Goal: Task Accomplishment & Management: Complete application form

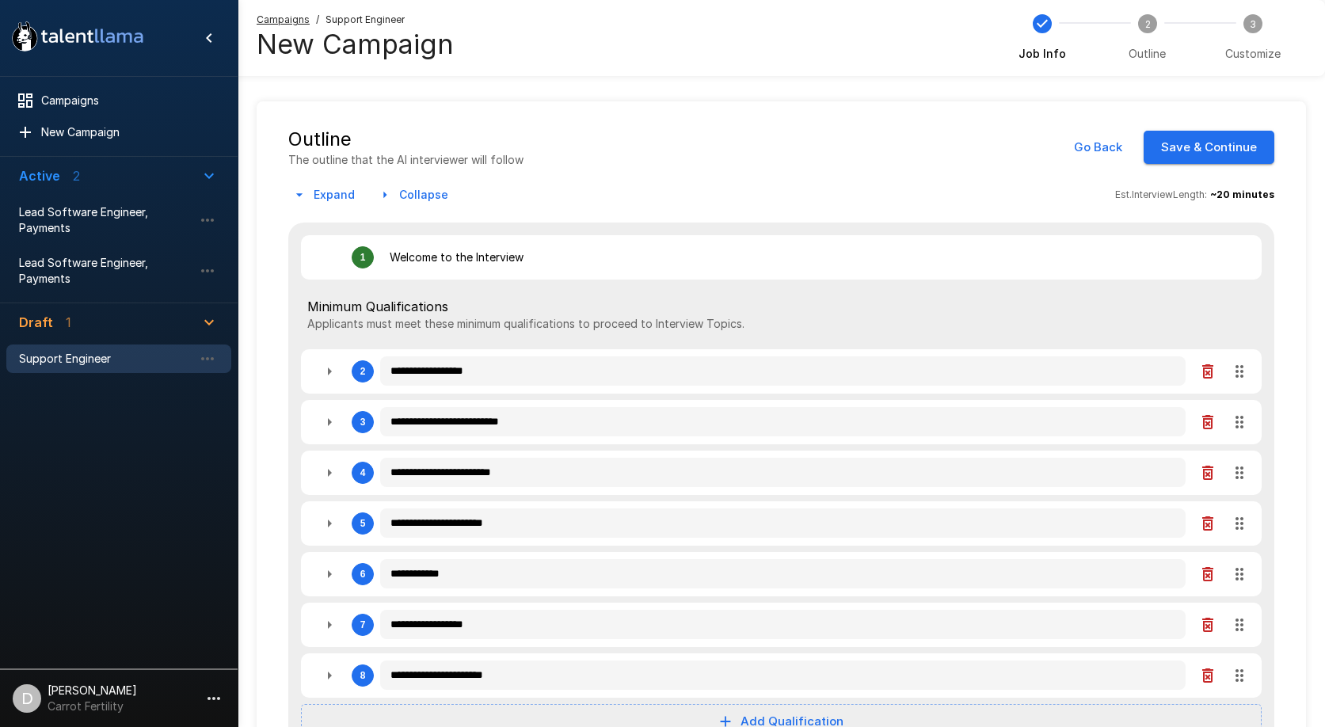
type textarea "*"
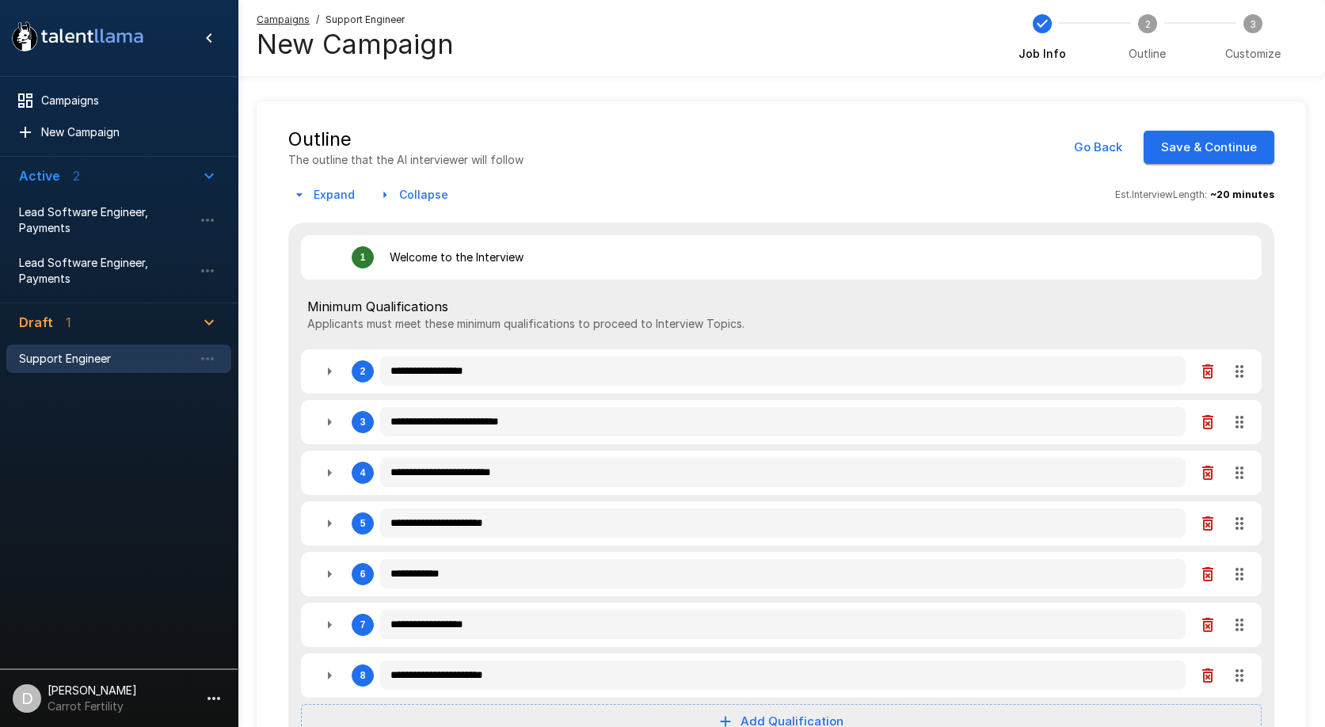
type textarea "*"
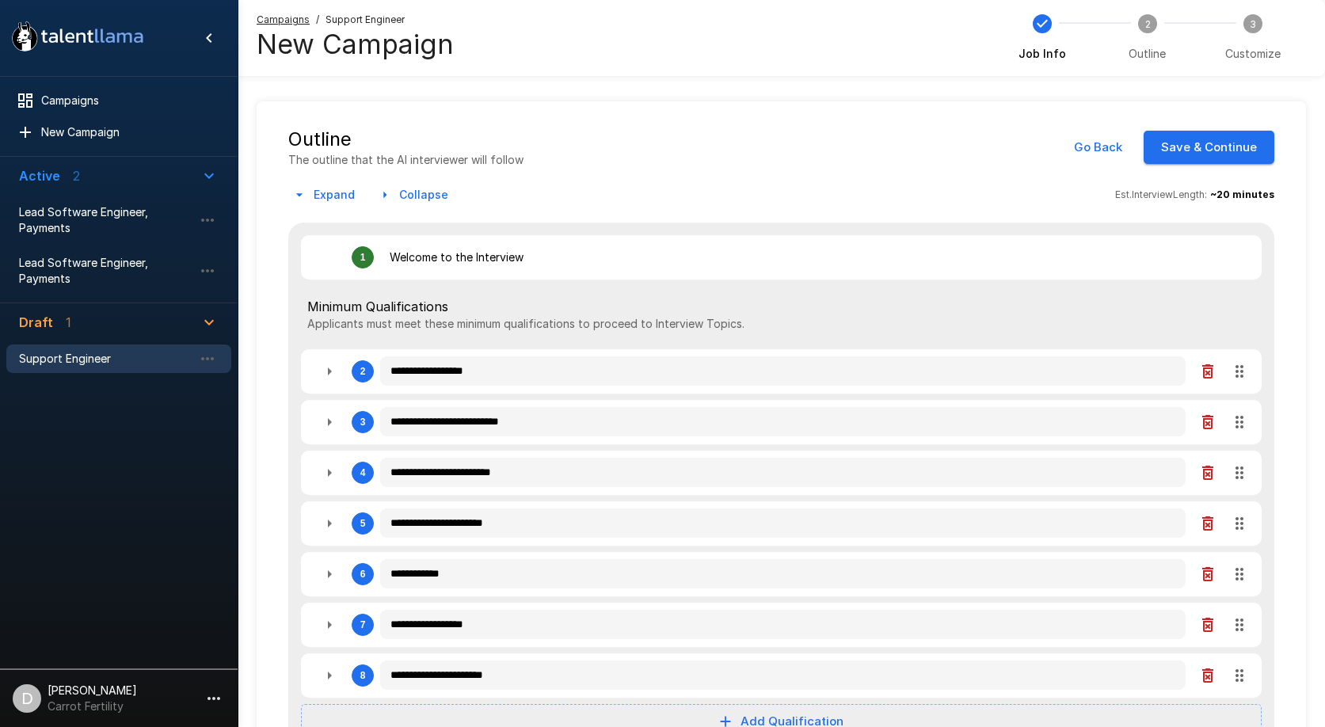
type textarea "*"
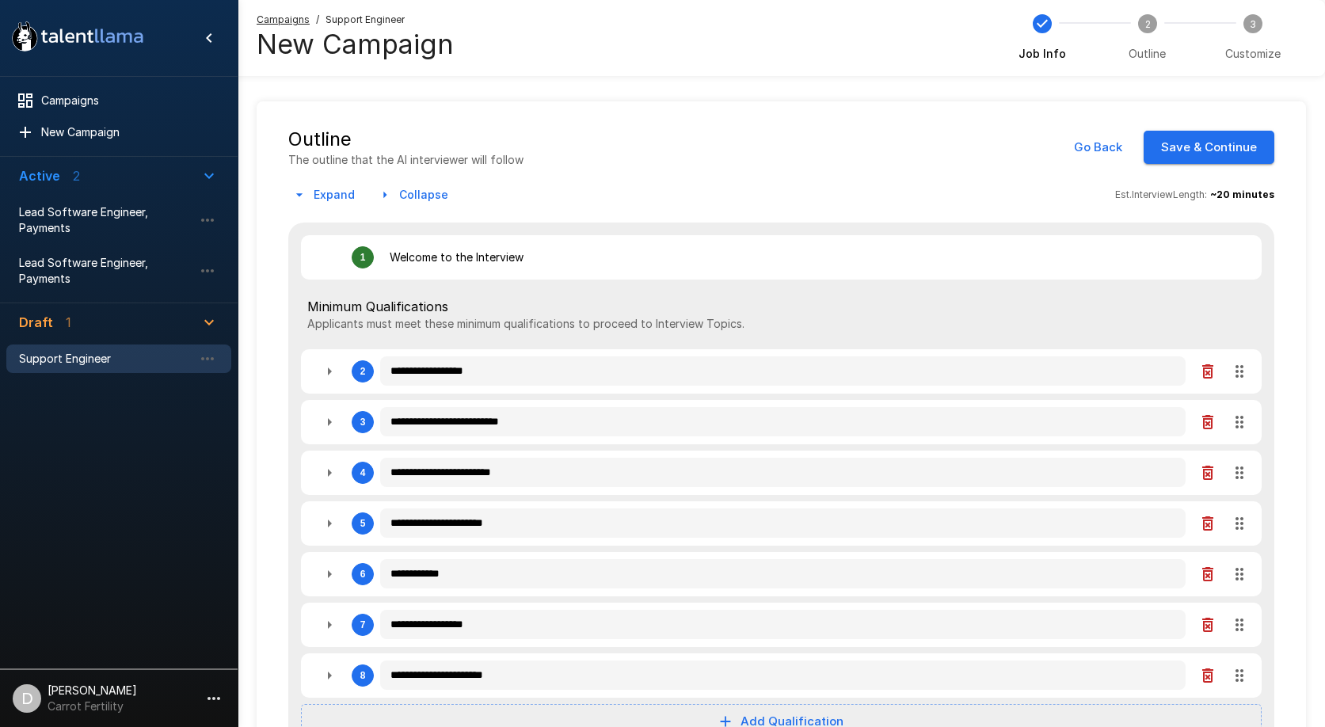
type textarea "*"
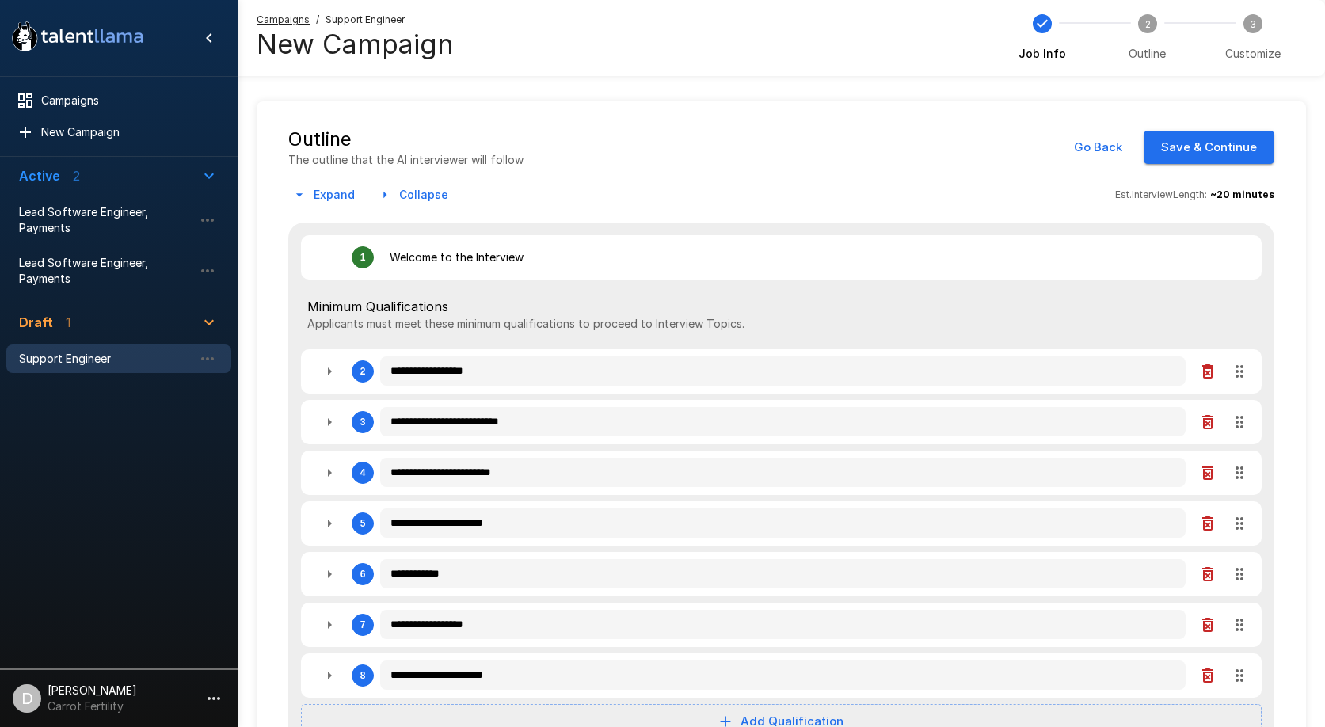
type textarea "*"
click at [401, 267] on div "1 Welcome to the Interview" at bounding box center [743, 258] width 858 height 32
drag, startPoint x: 414, startPoint y: 277, endPoint x: 499, endPoint y: 264, distance: 85.8
click at [433, 269] on div "1 Welcome to the Interview" at bounding box center [743, 258] width 858 height 32
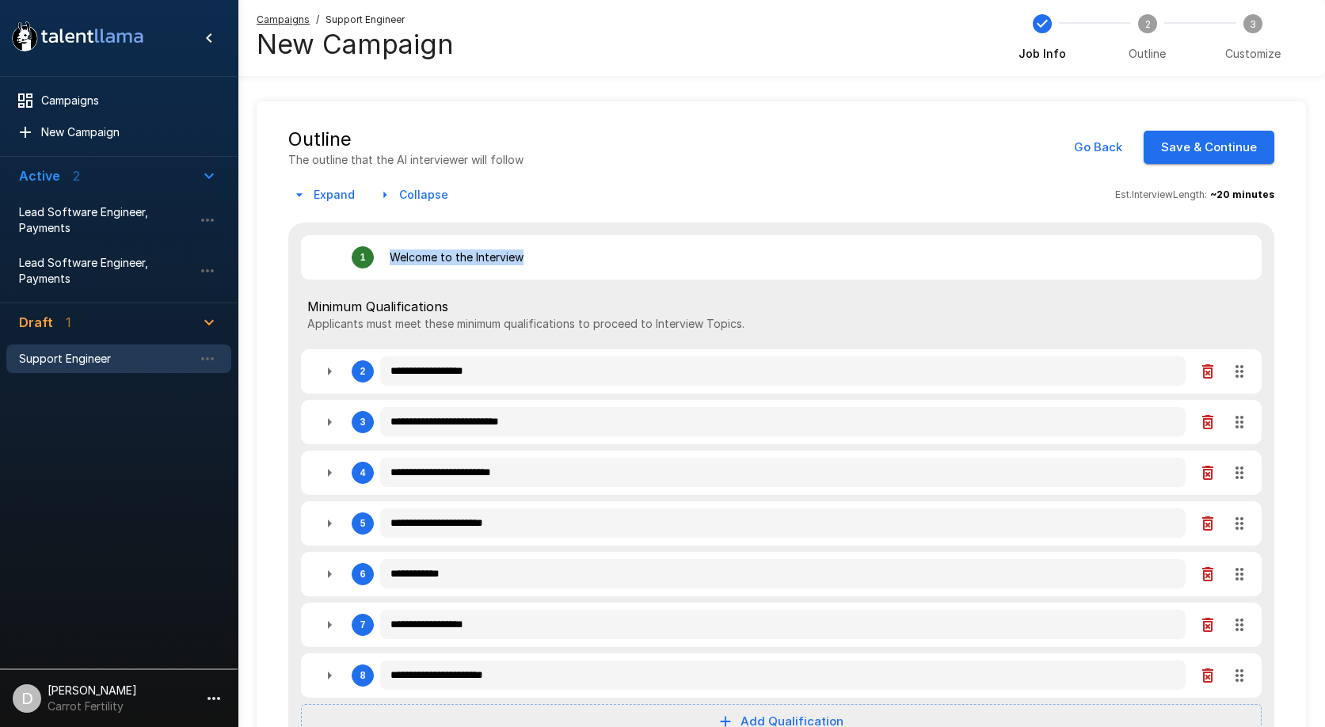
drag, startPoint x: 499, startPoint y: 264, endPoint x: 756, endPoint y: 234, distance: 259.0
click at [756, 235] on div "1 Welcome to the Interview" at bounding box center [781, 257] width 960 height 44
click at [622, 264] on div "1 Welcome to the Interview" at bounding box center [743, 258] width 858 height 32
drag, startPoint x: 435, startPoint y: 266, endPoint x: 451, endPoint y: 265, distance: 15.9
click at [441, 268] on div "1 Welcome to the Interview" at bounding box center [743, 258] width 858 height 32
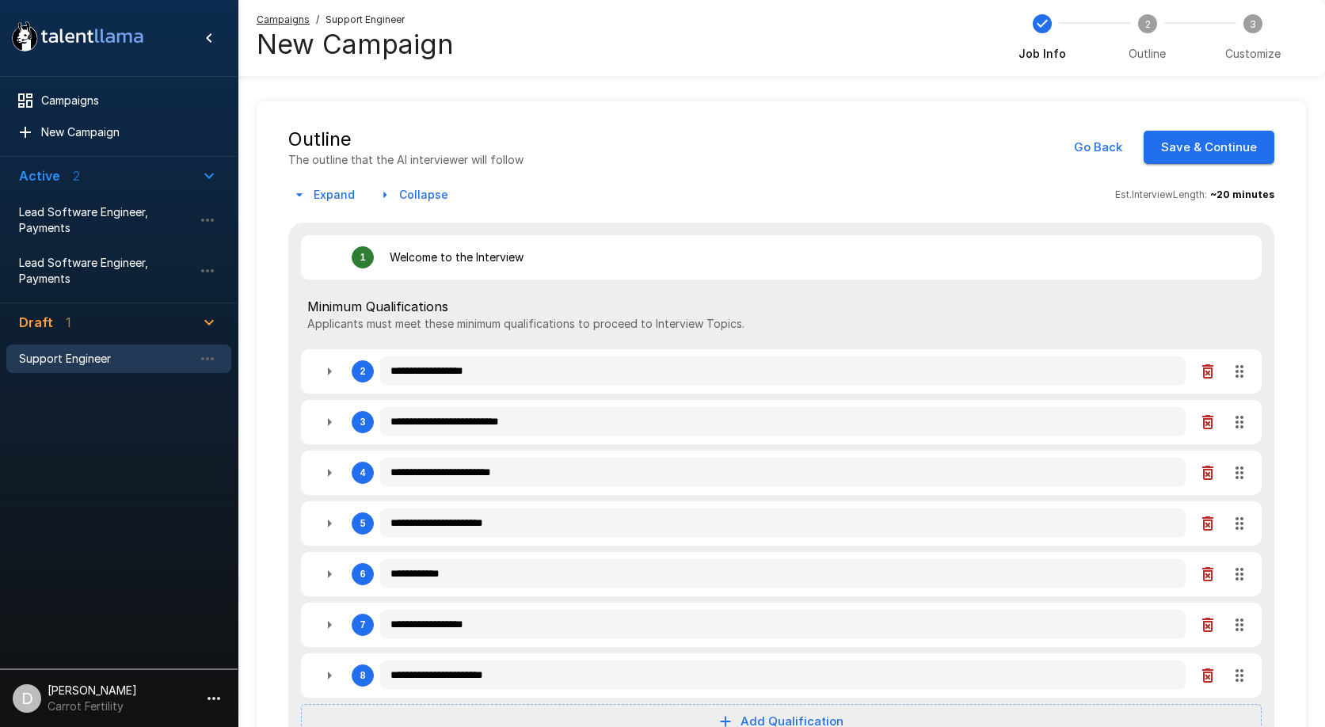
click at [503, 269] on div "1 Welcome to the Interview" at bounding box center [743, 258] width 858 height 32
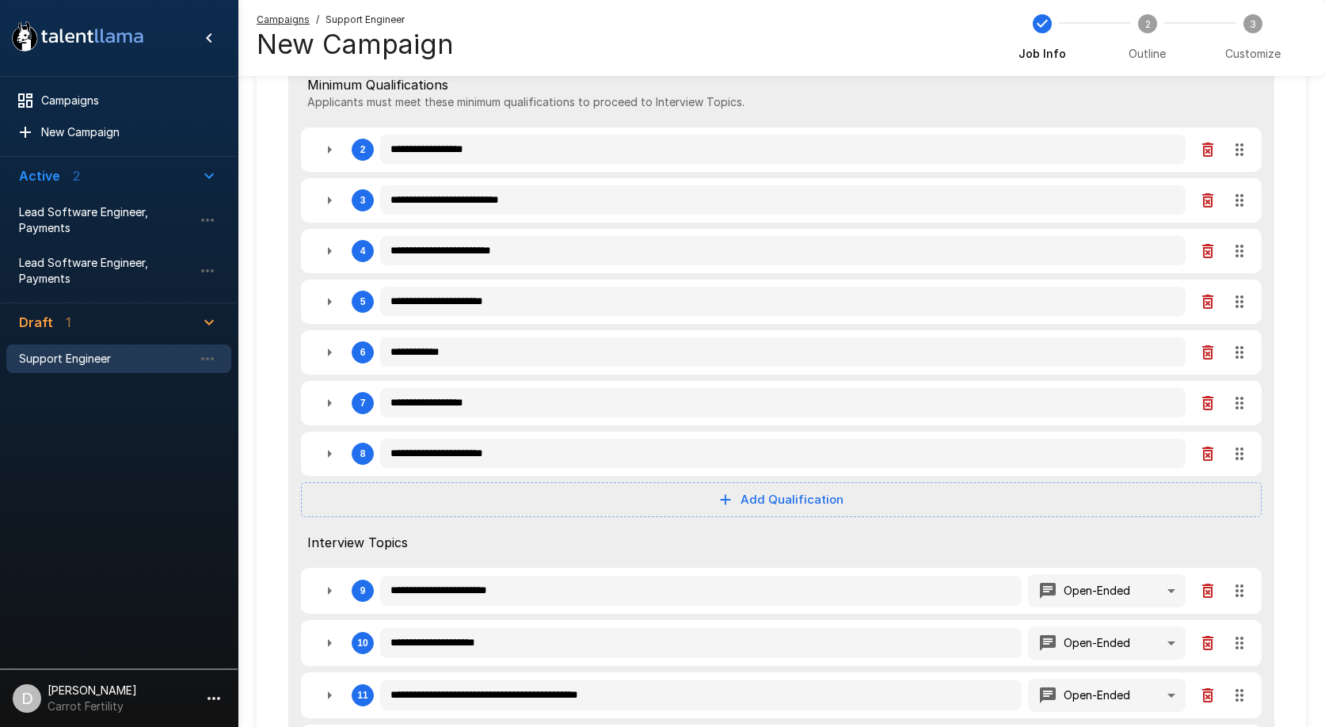
scroll to position [576, 0]
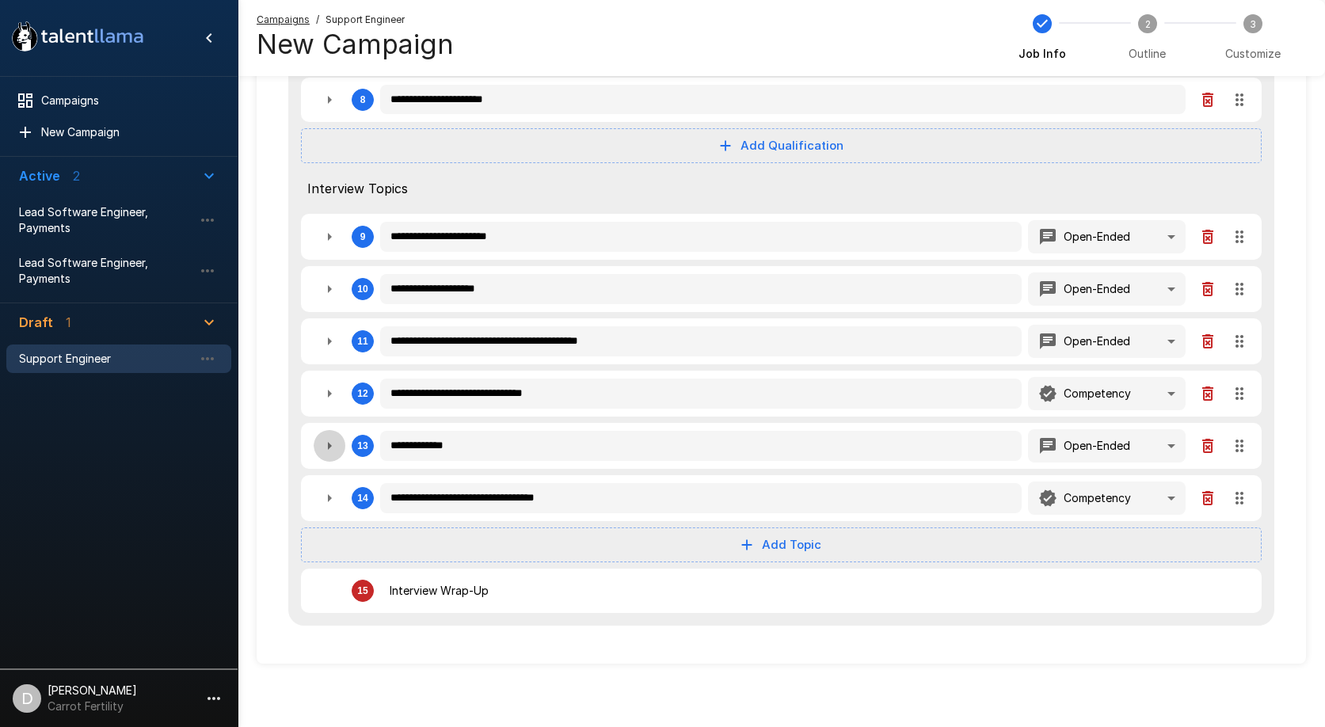
click at [328, 442] on icon "button" at bounding box center [330, 446] width 4 height 8
type textarea "*"
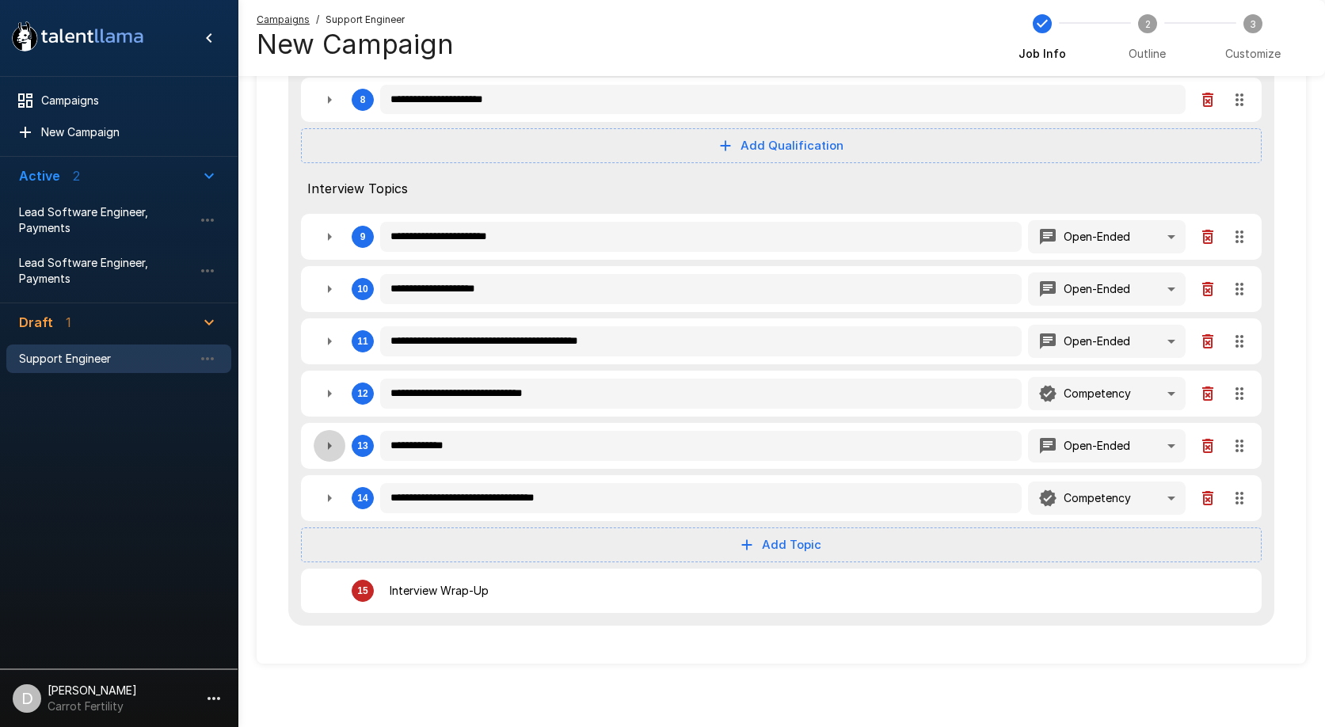
type textarea "*"
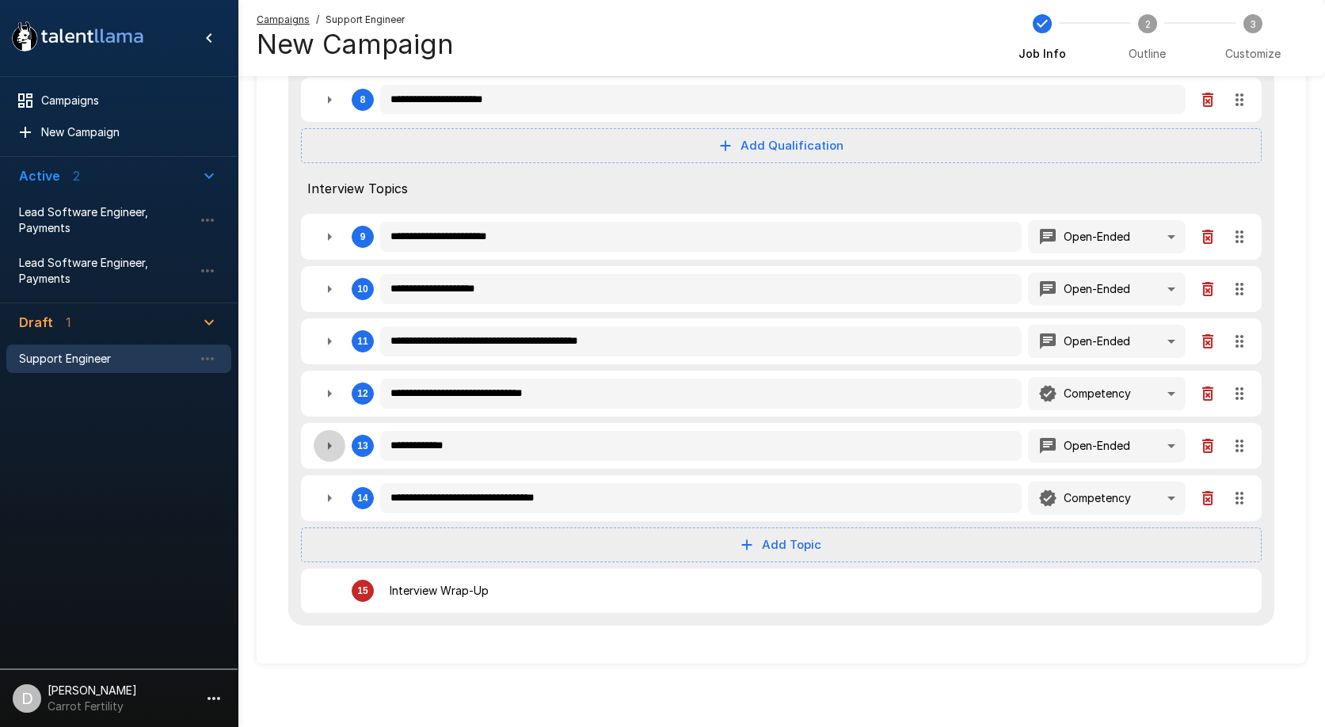
type textarea "*"
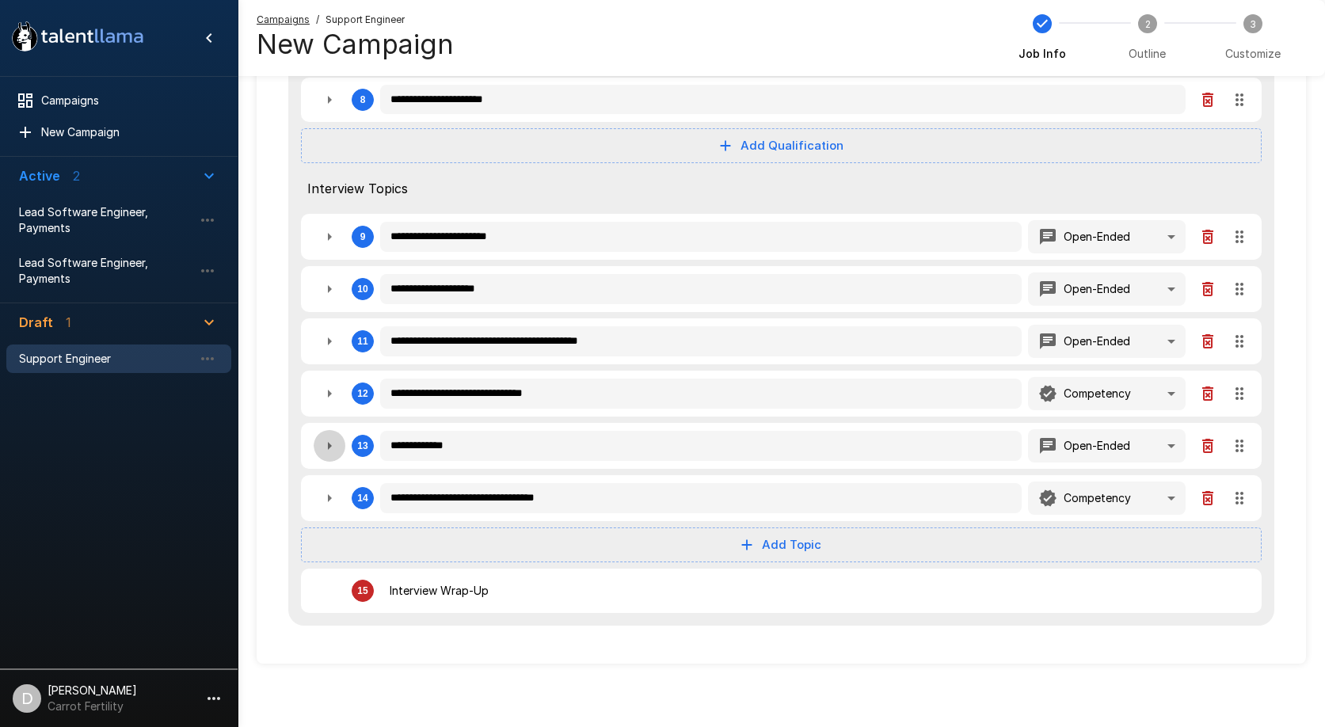
type textarea "*"
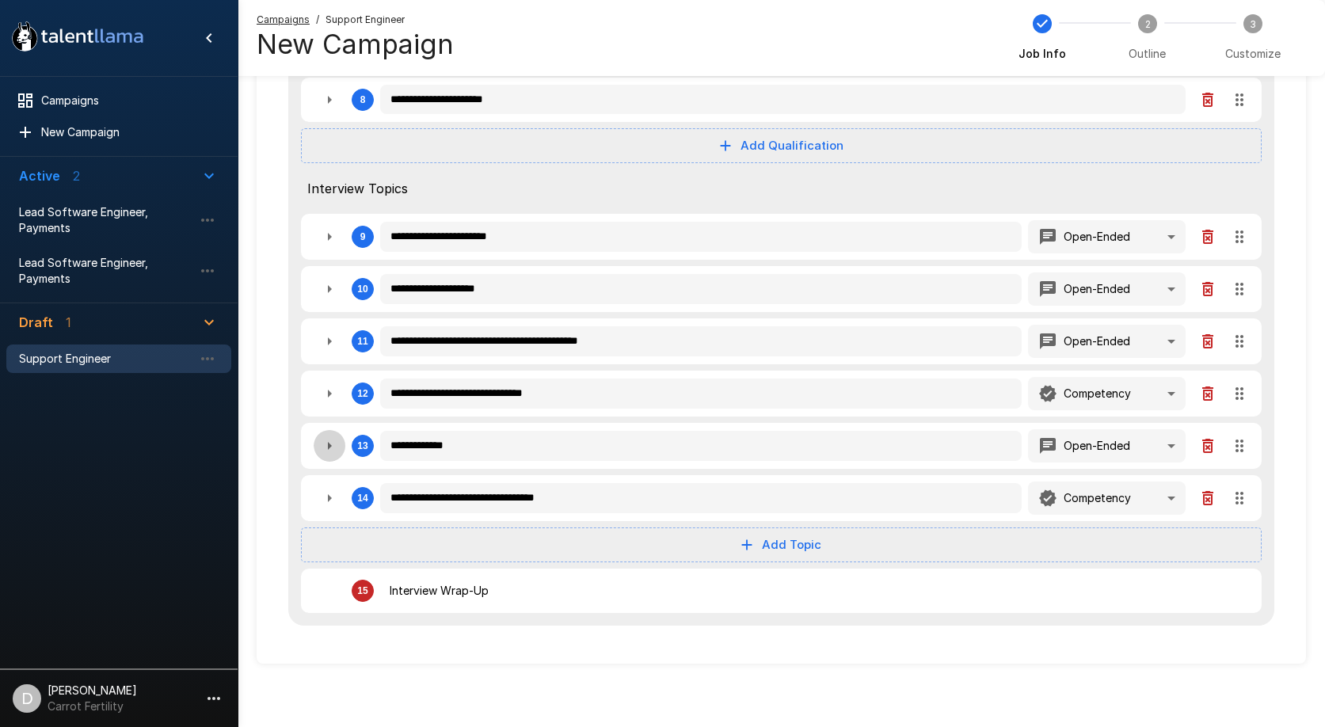
type textarea "*"
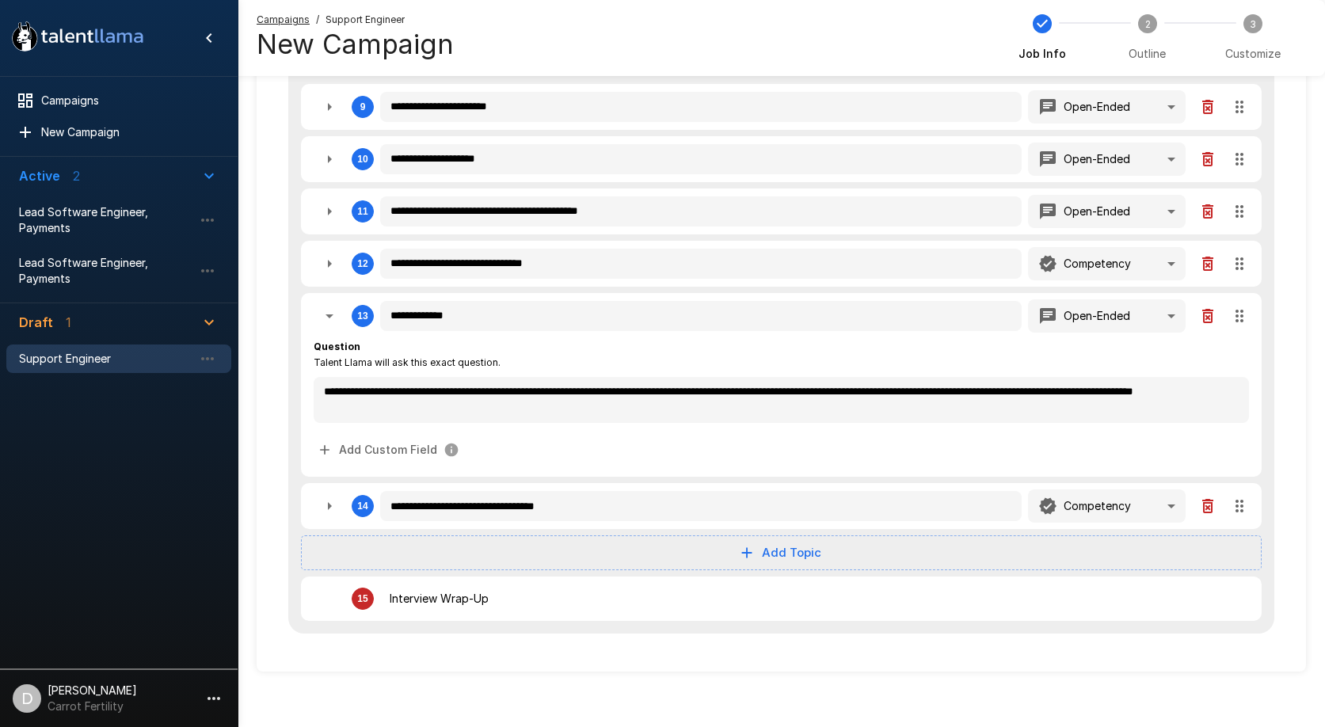
scroll to position [712, 0]
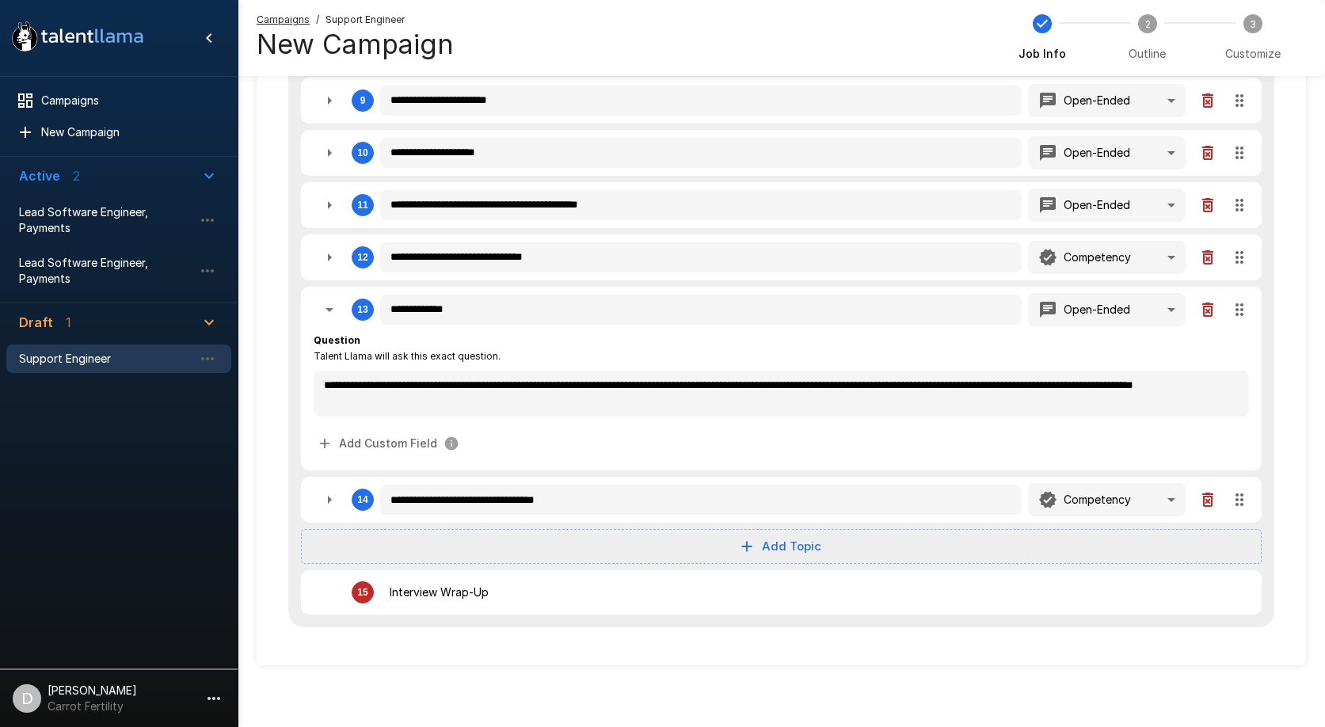
click at [325, 305] on icon "button" at bounding box center [329, 309] width 19 height 19
type textarea "*"
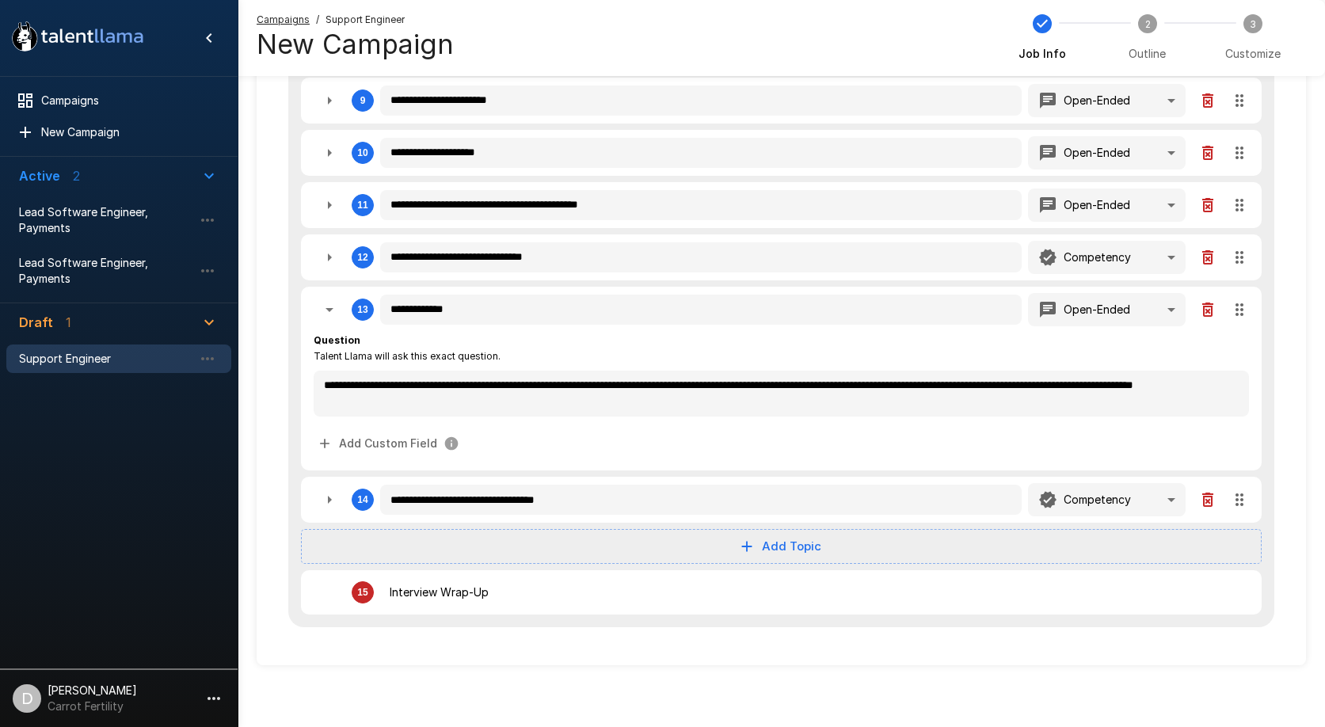
type textarea "*"
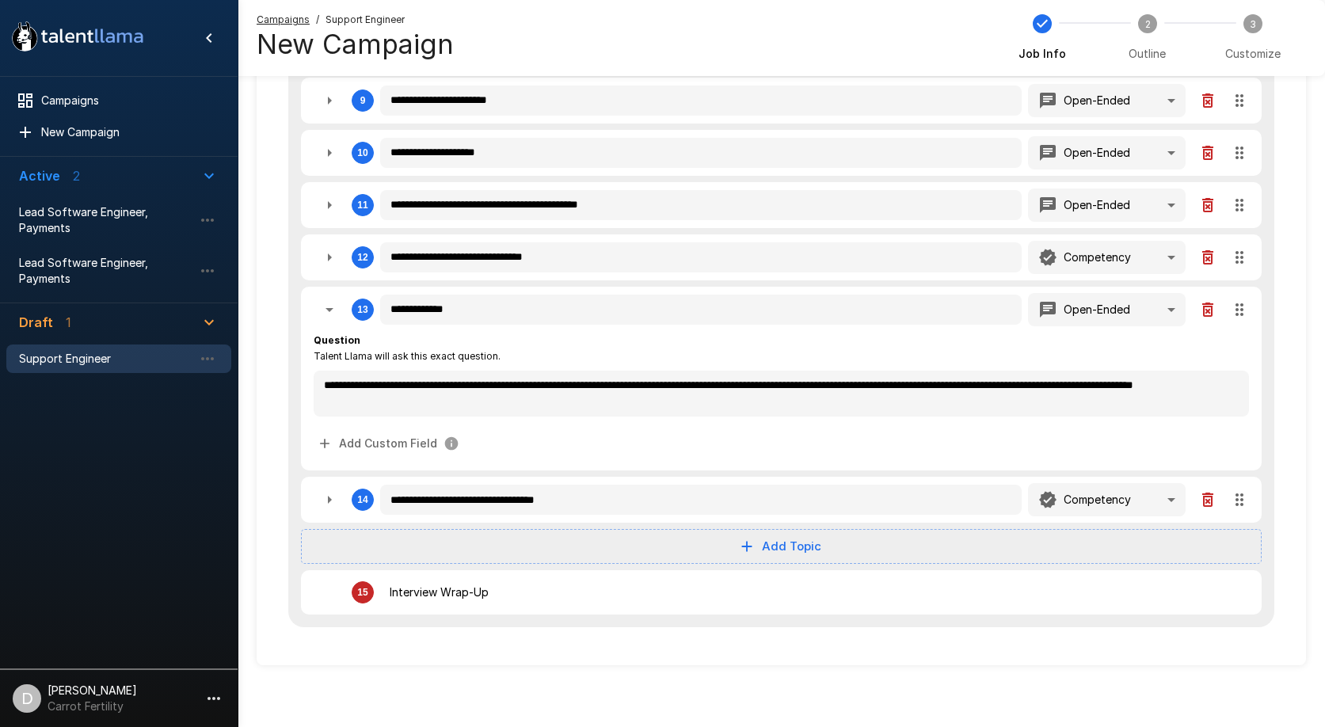
type textarea "*"
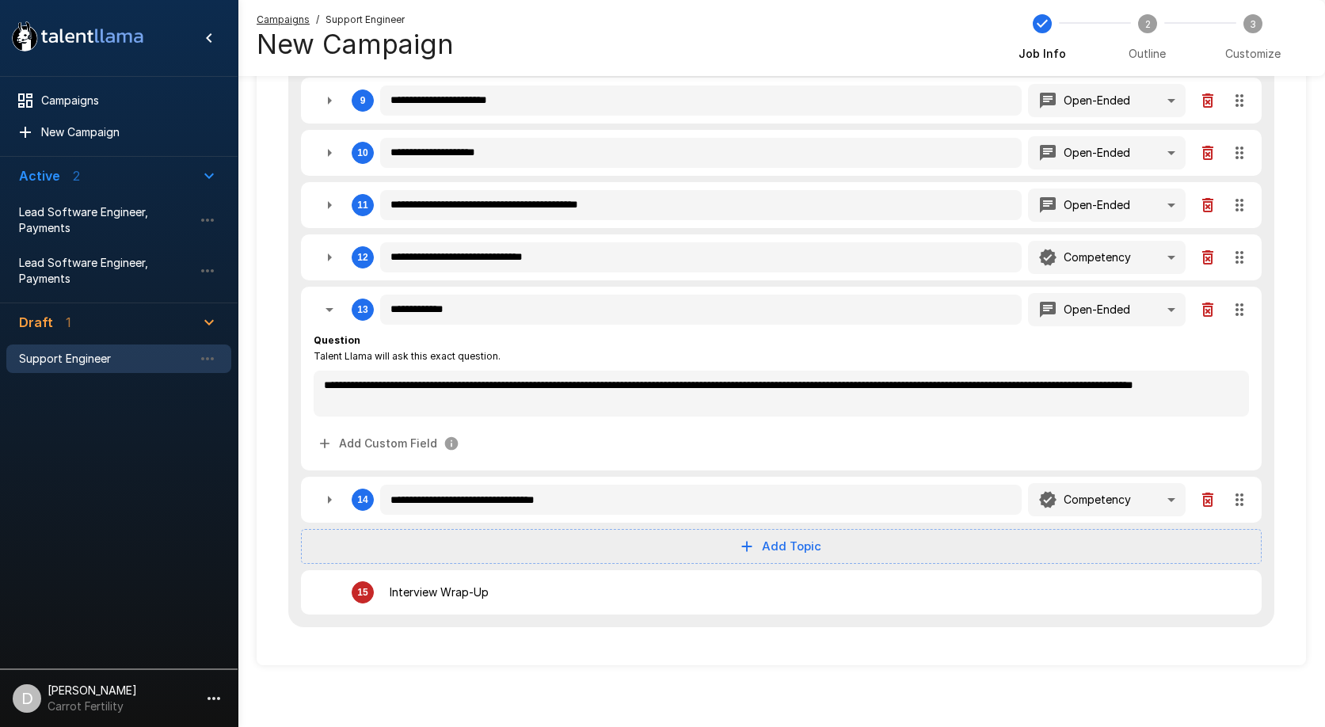
type textarea "*"
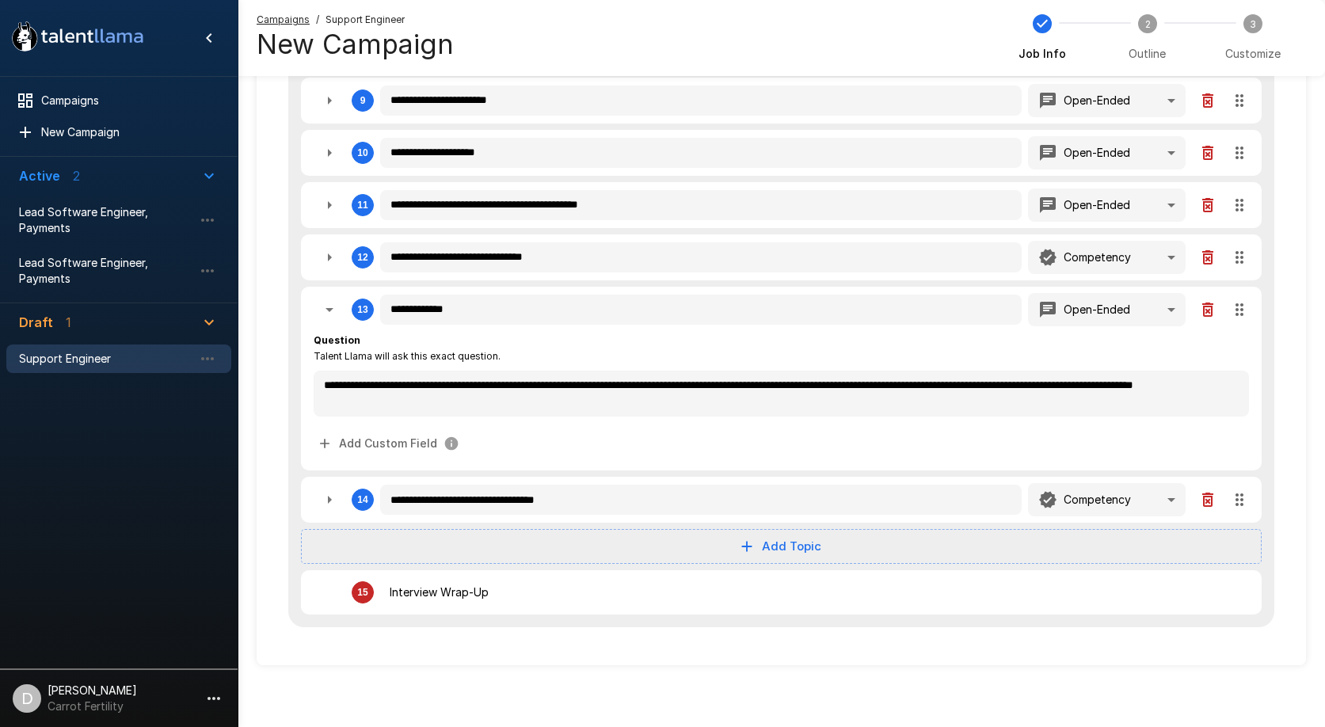
type textarea "*"
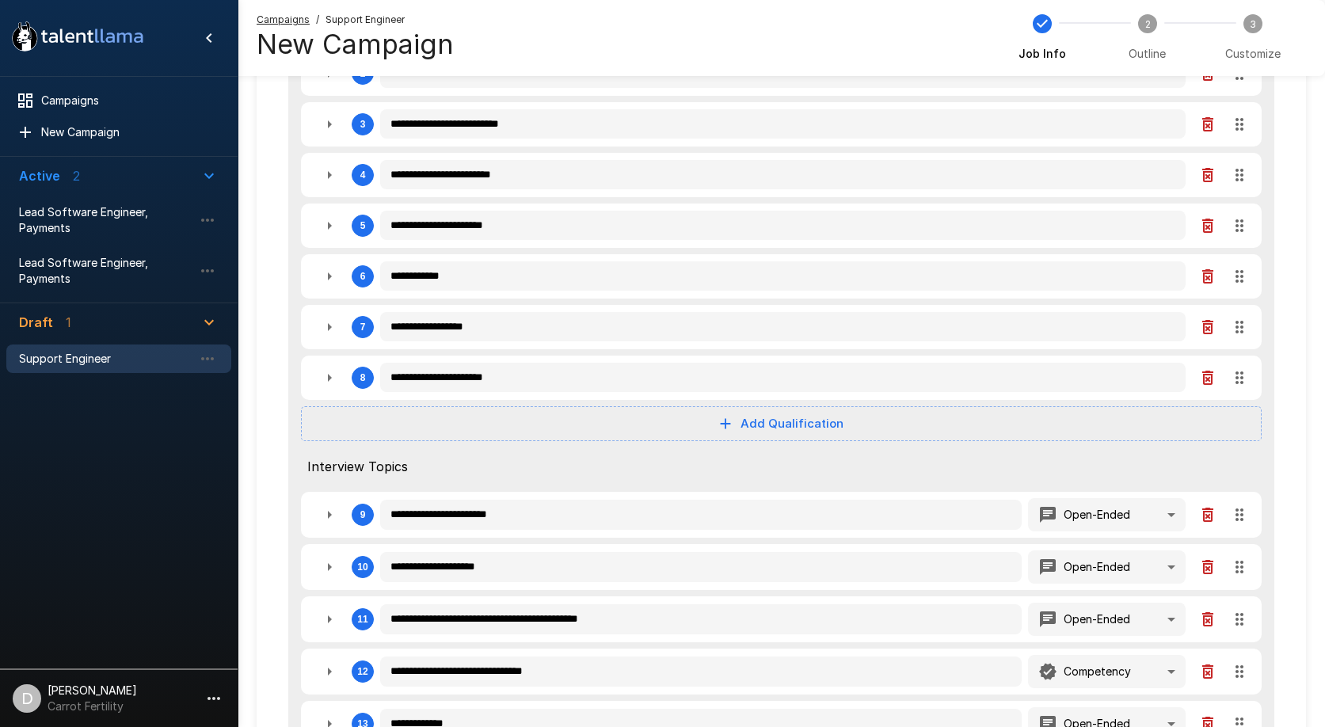
scroll to position [0, 0]
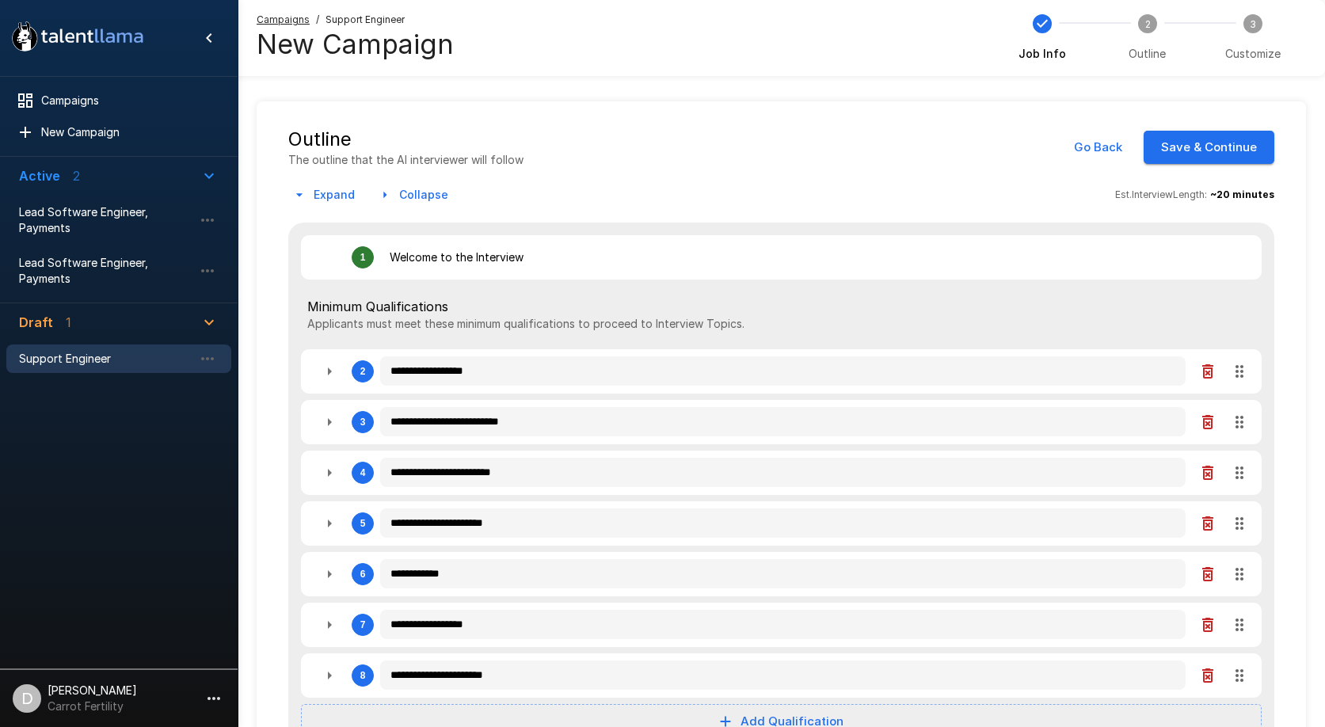
click at [1232, 582] on div "**********" at bounding box center [781, 712] width 986 height 979
type textarea "*"
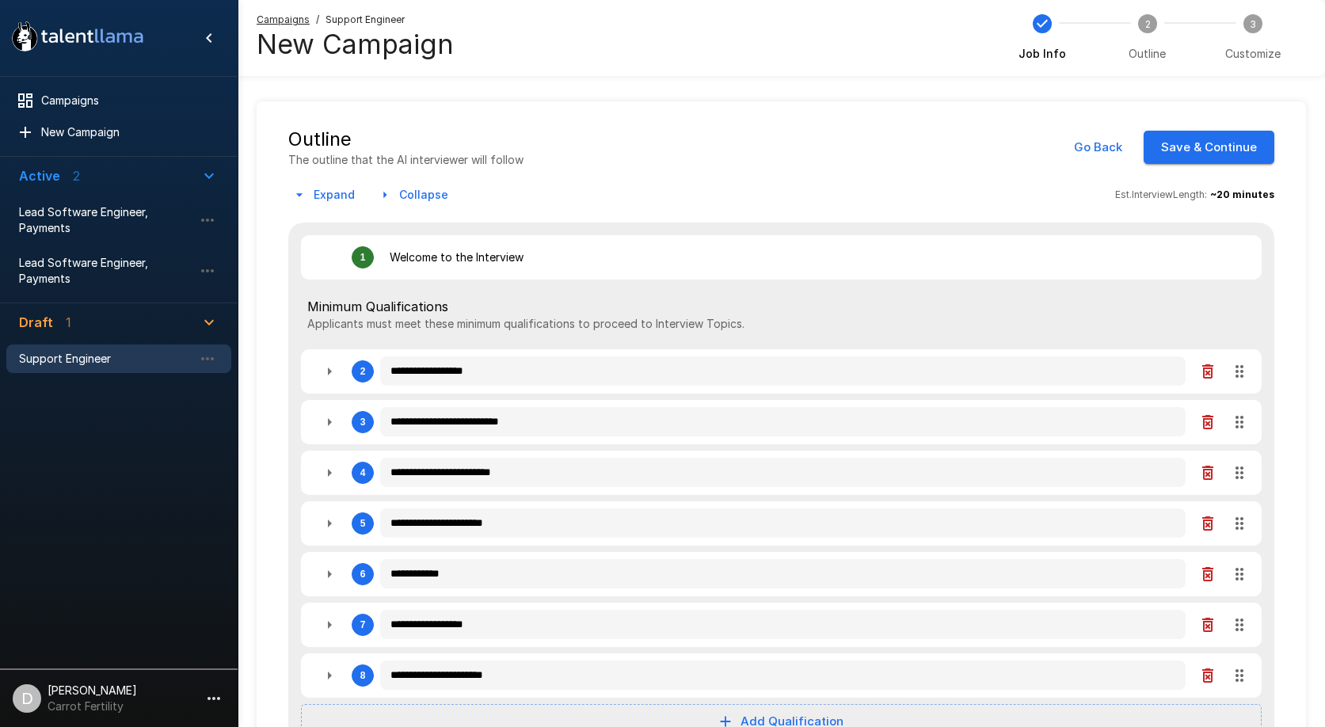
type textarea "*"
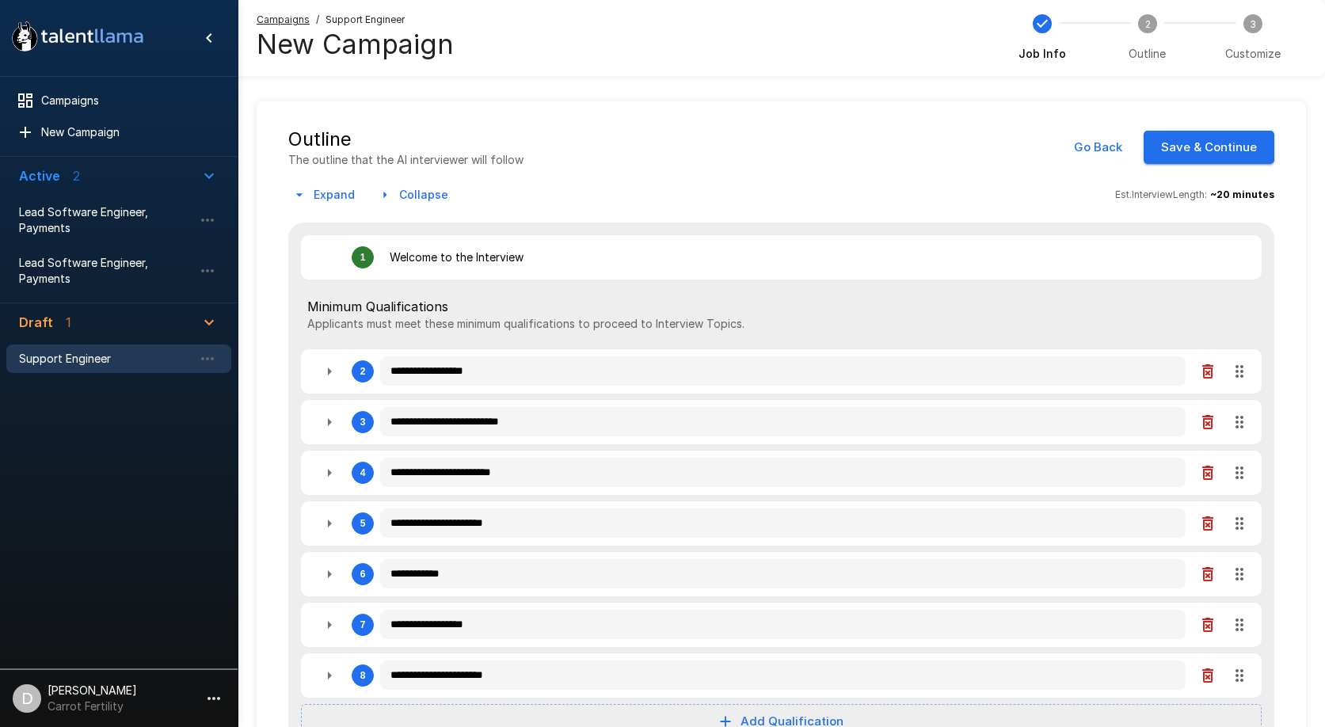
type textarea "*"
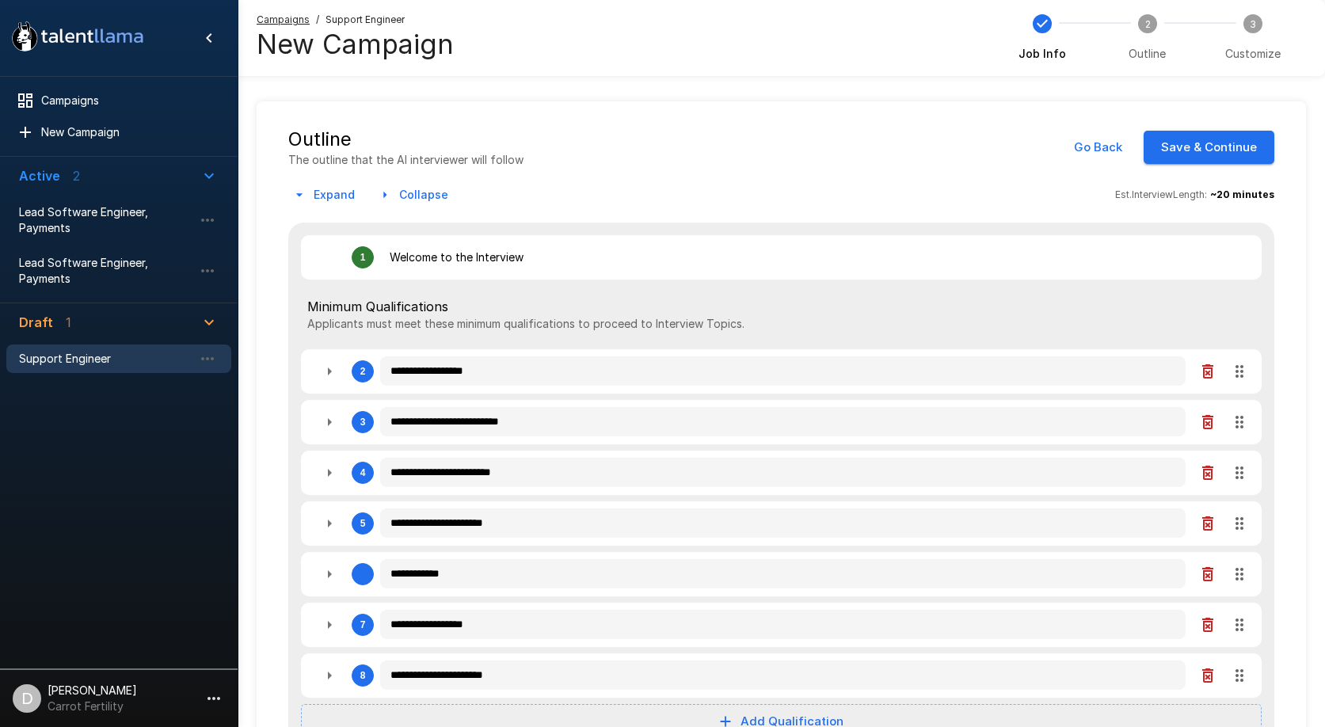
type textarea "*"
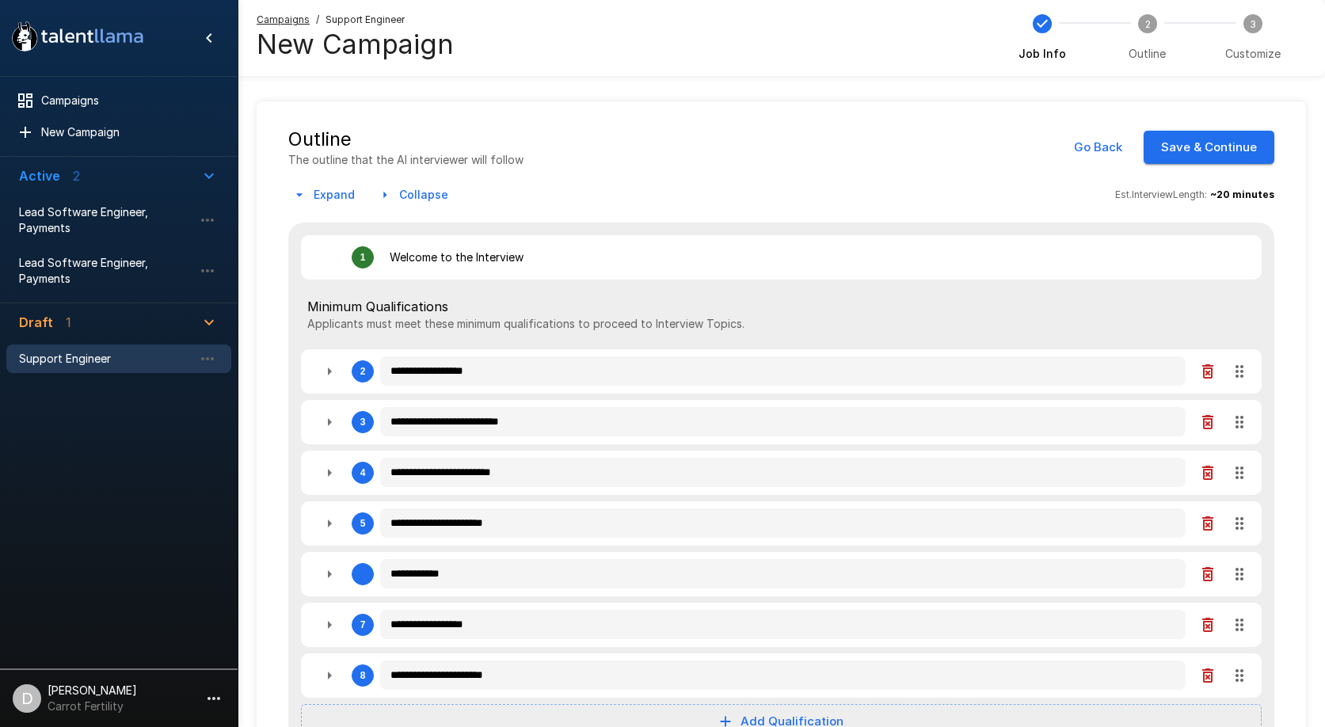
type textarea "*"
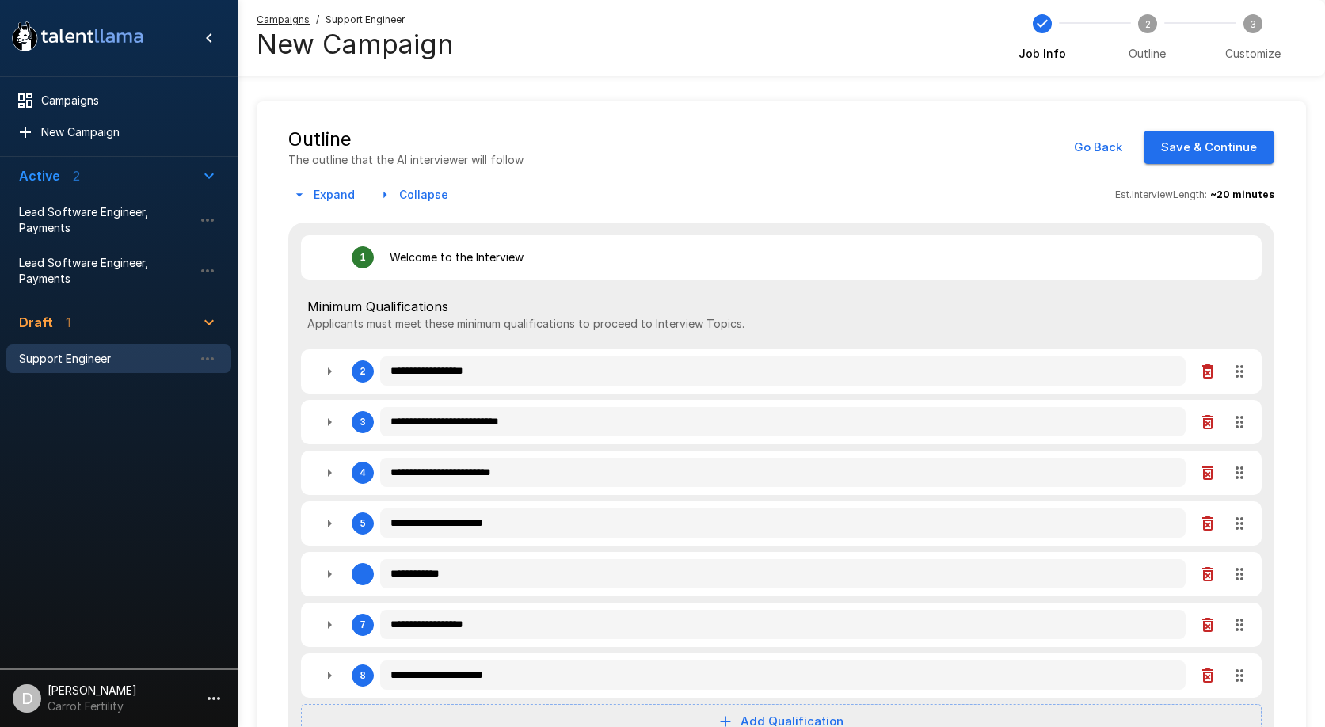
type textarea "*"
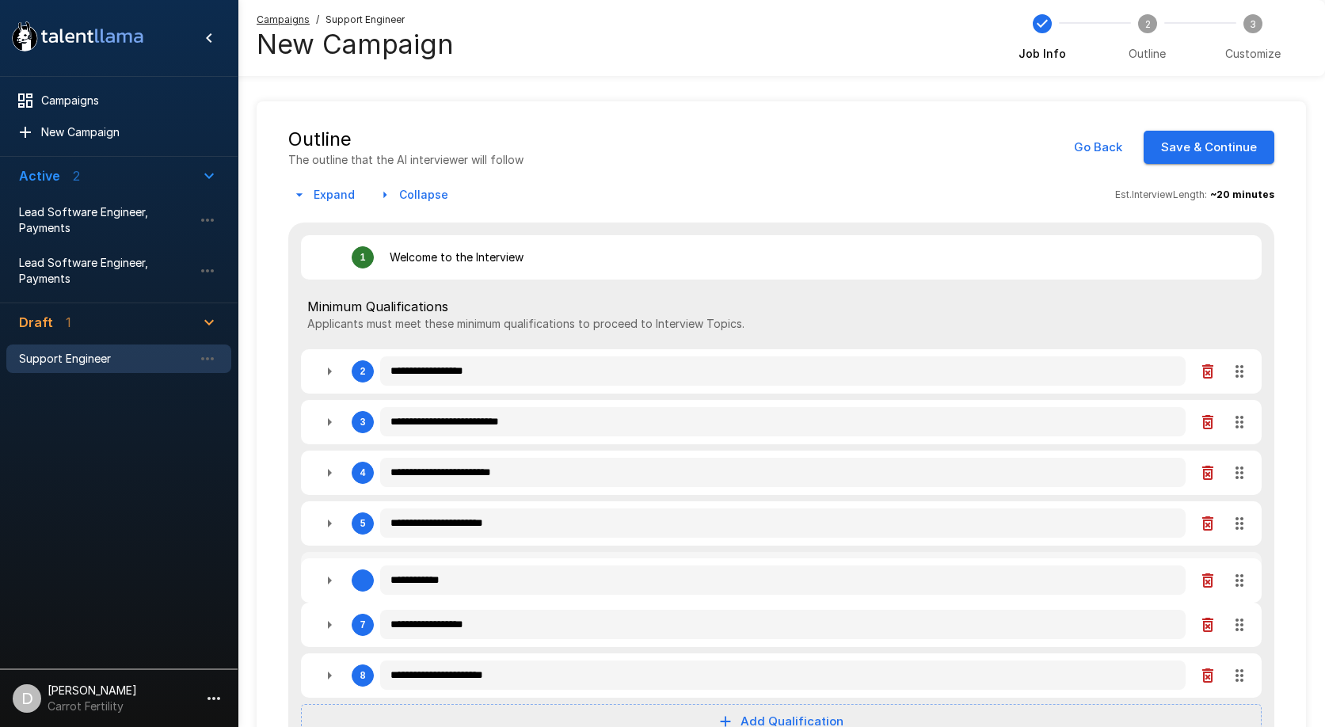
type textarea "*"
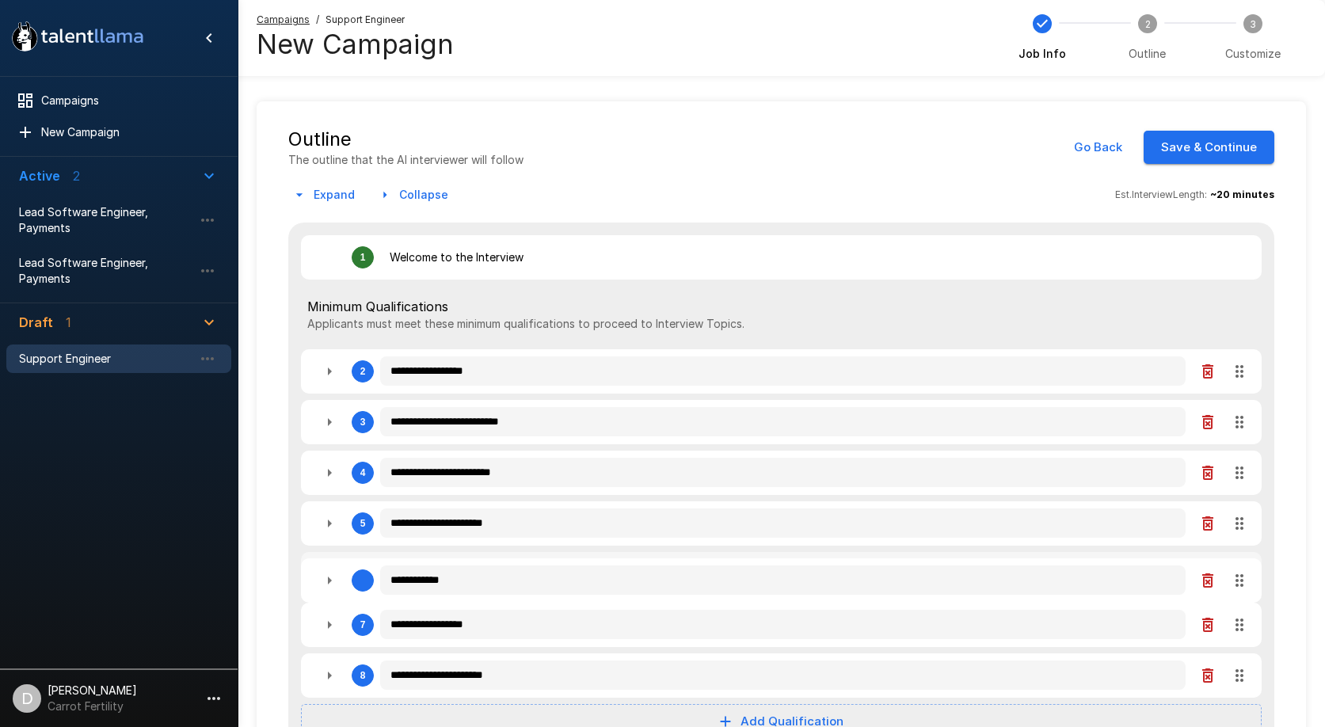
type textarea "*"
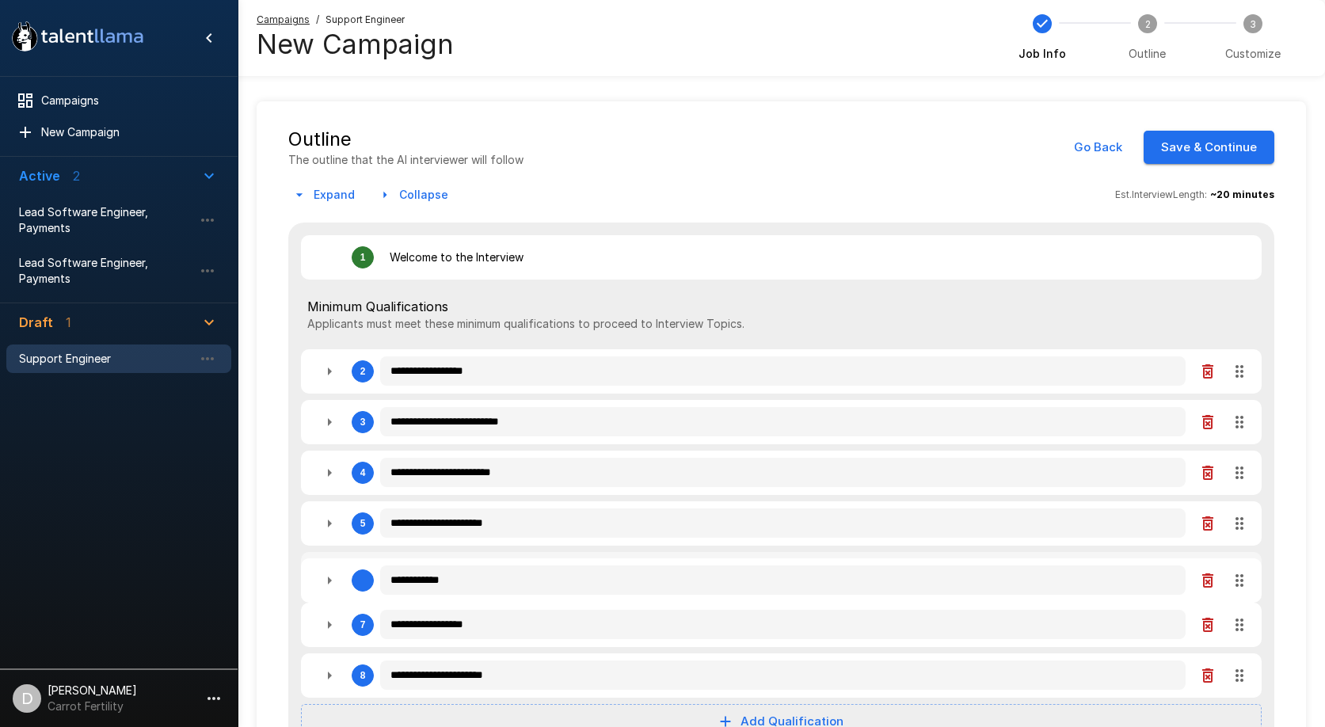
type textarea "*"
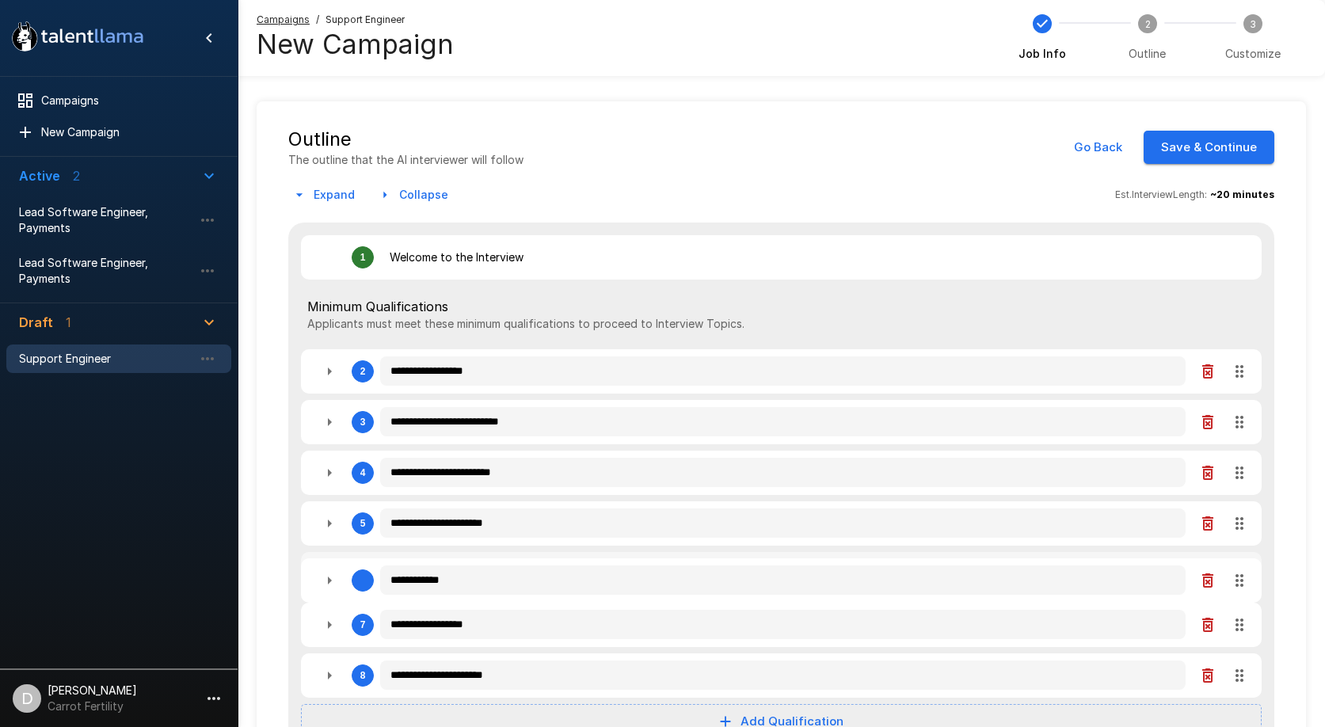
type textarea "*"
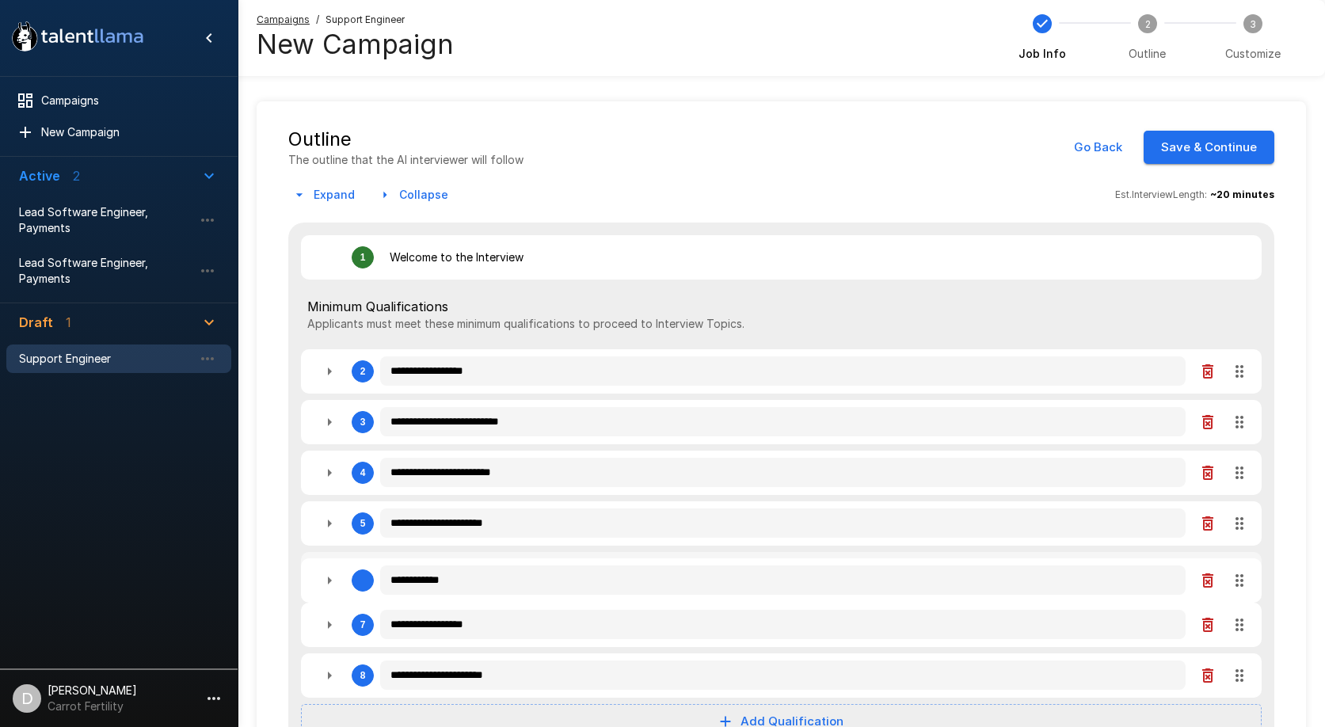
type textarea "*"
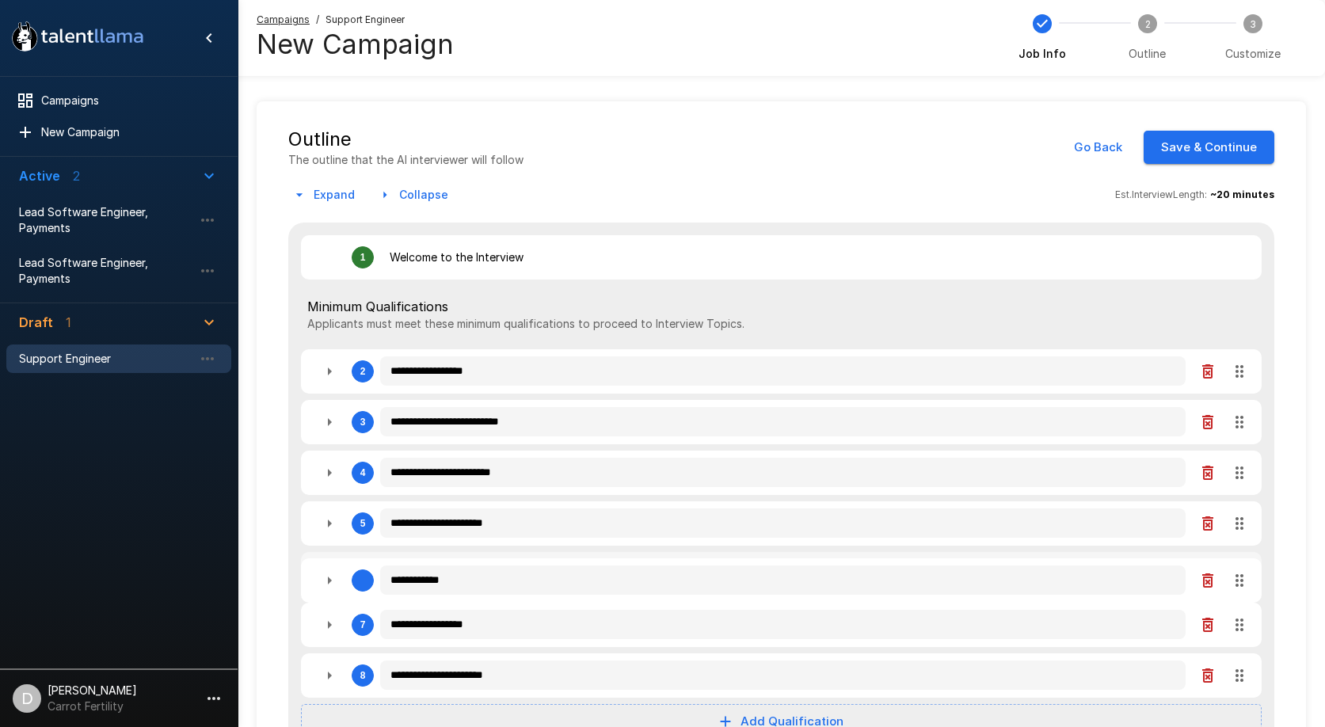
type textarea "*"
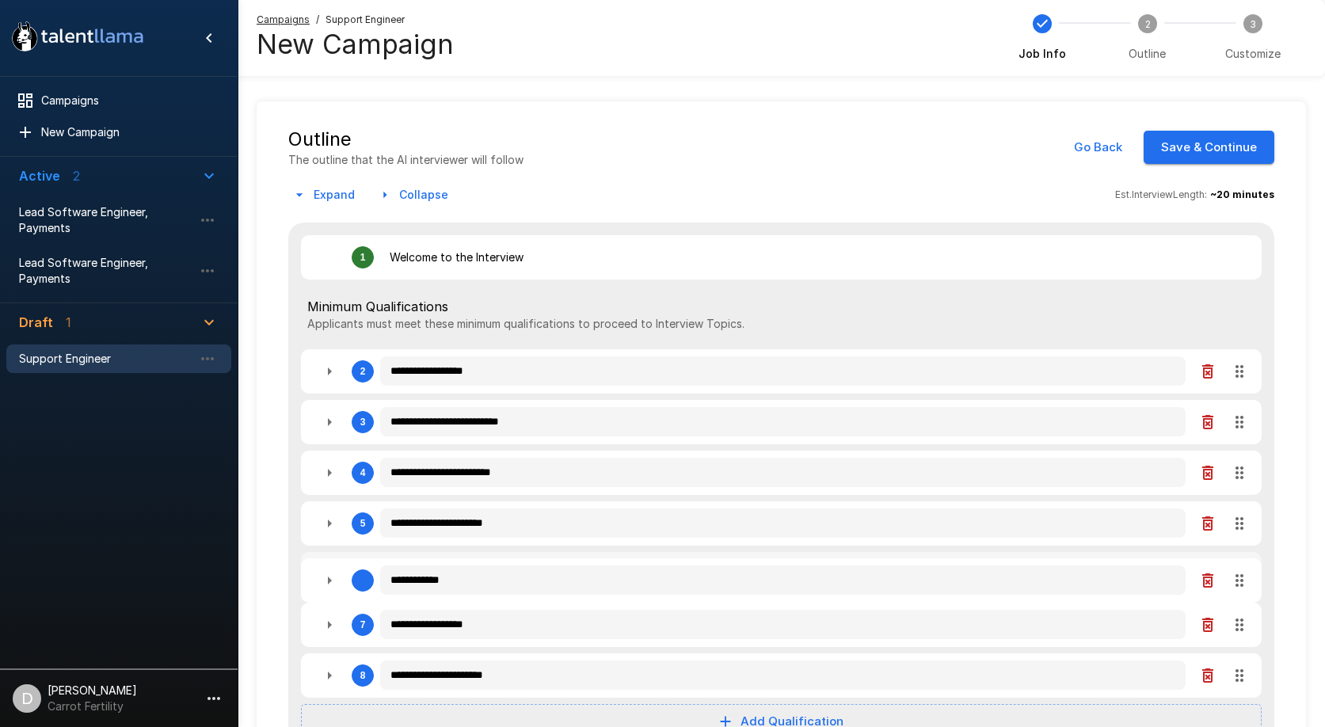
type textarea "*"
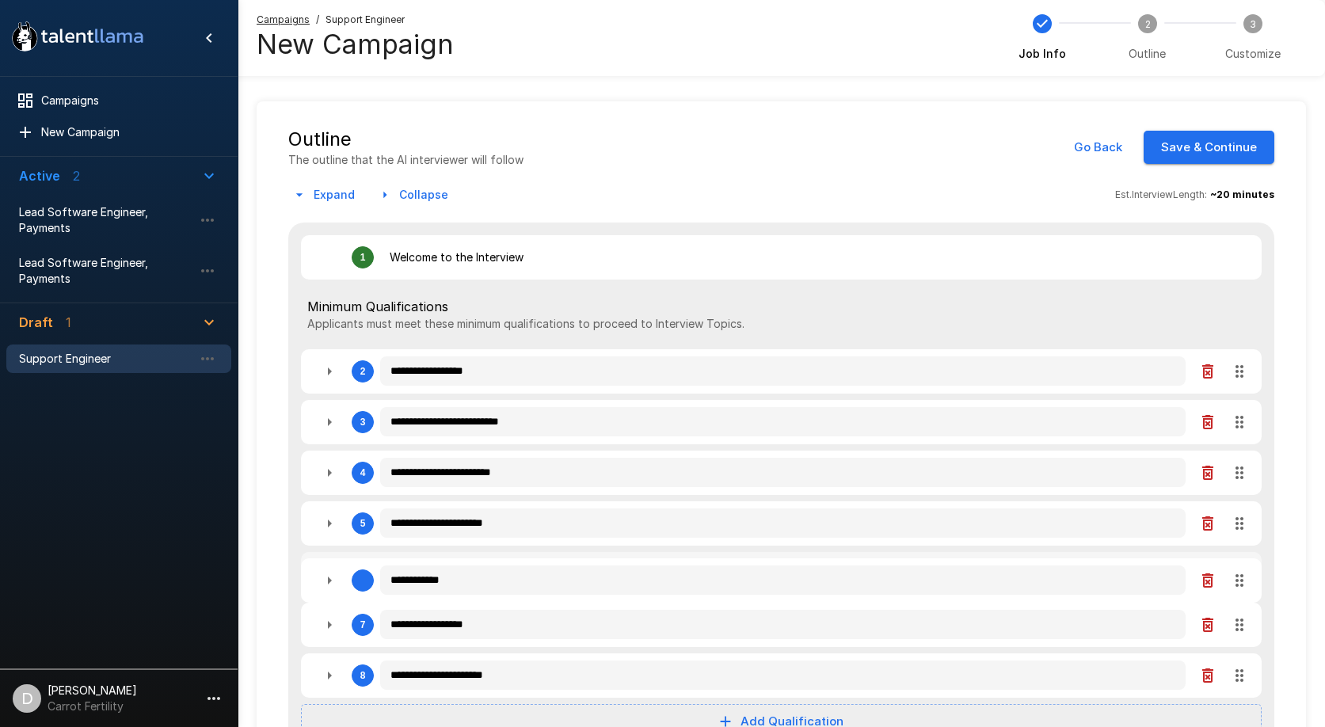
type textarea "*"
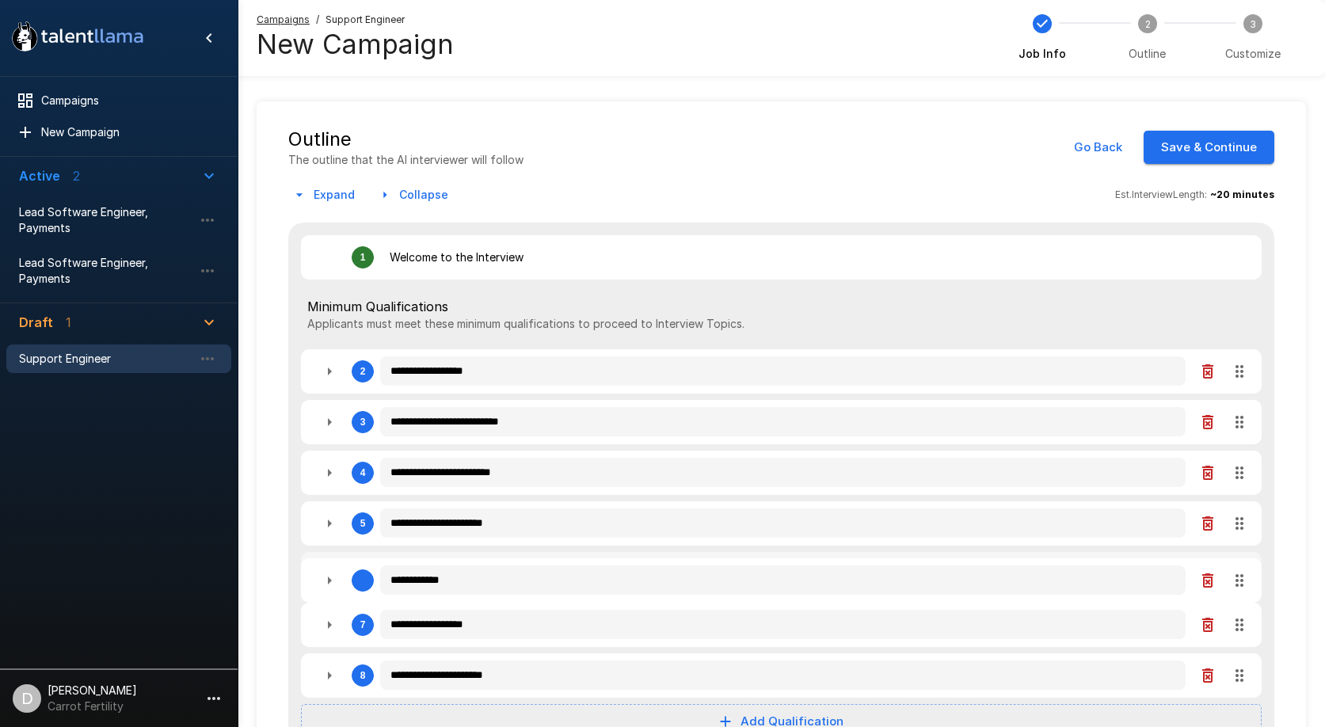
type textarea "*"
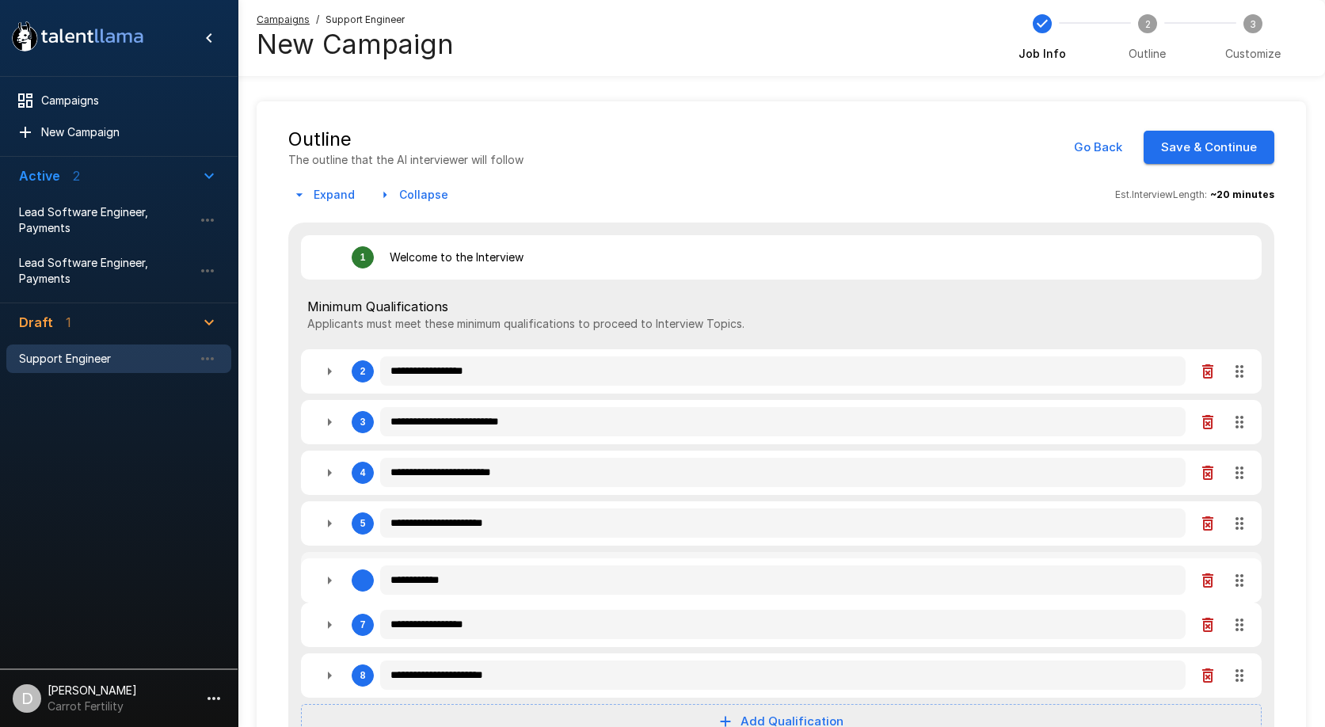
type textarea "*"
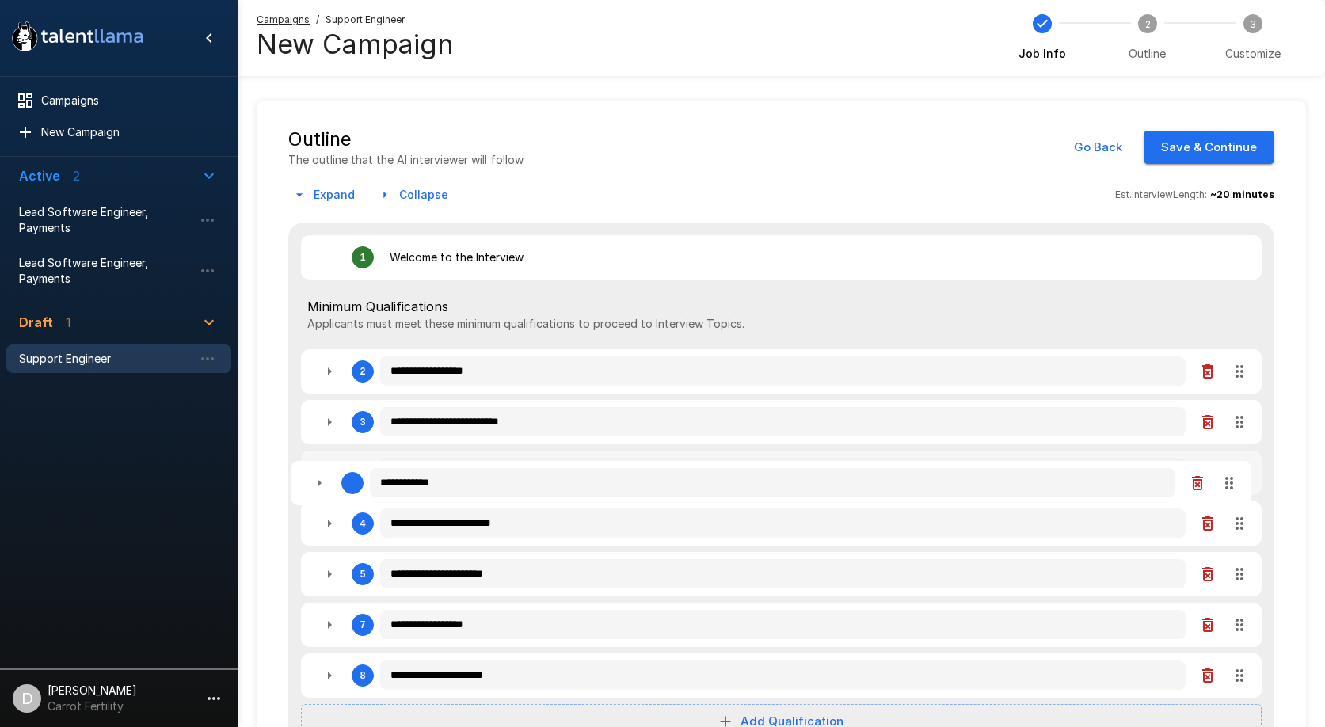
type textarea "*"
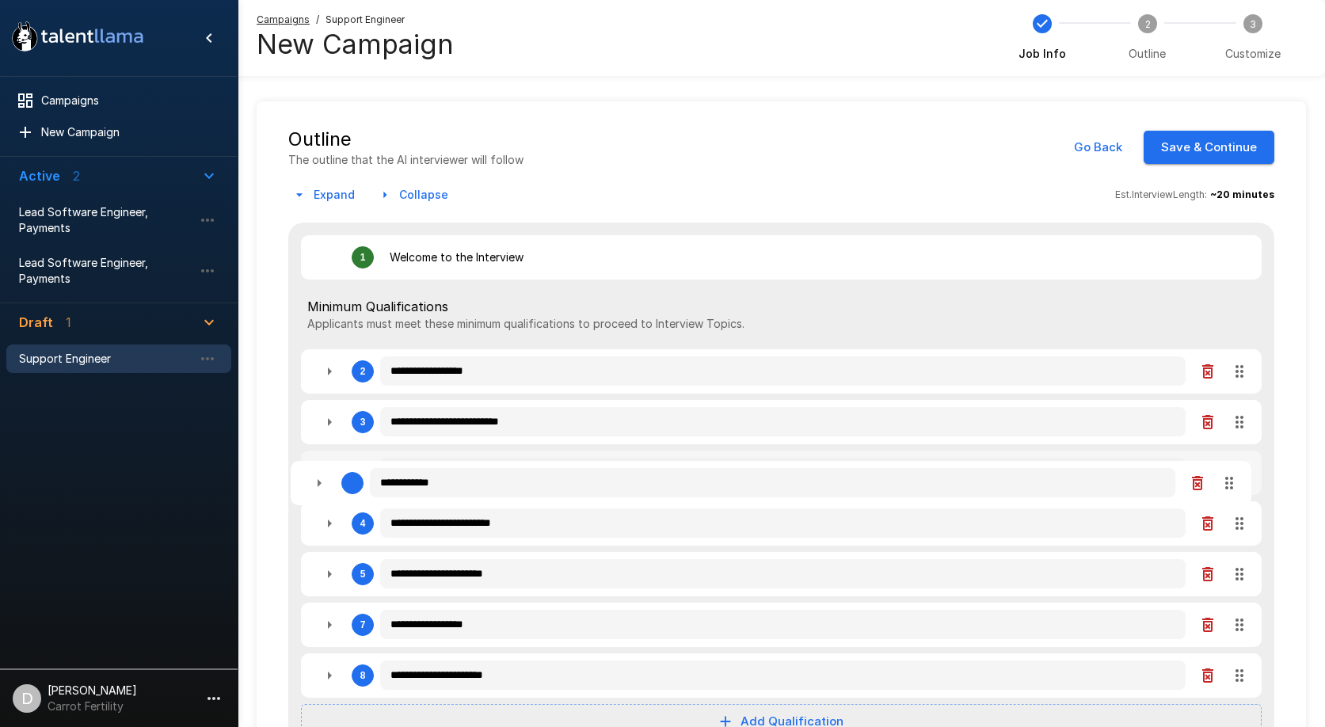
type textarea "*"
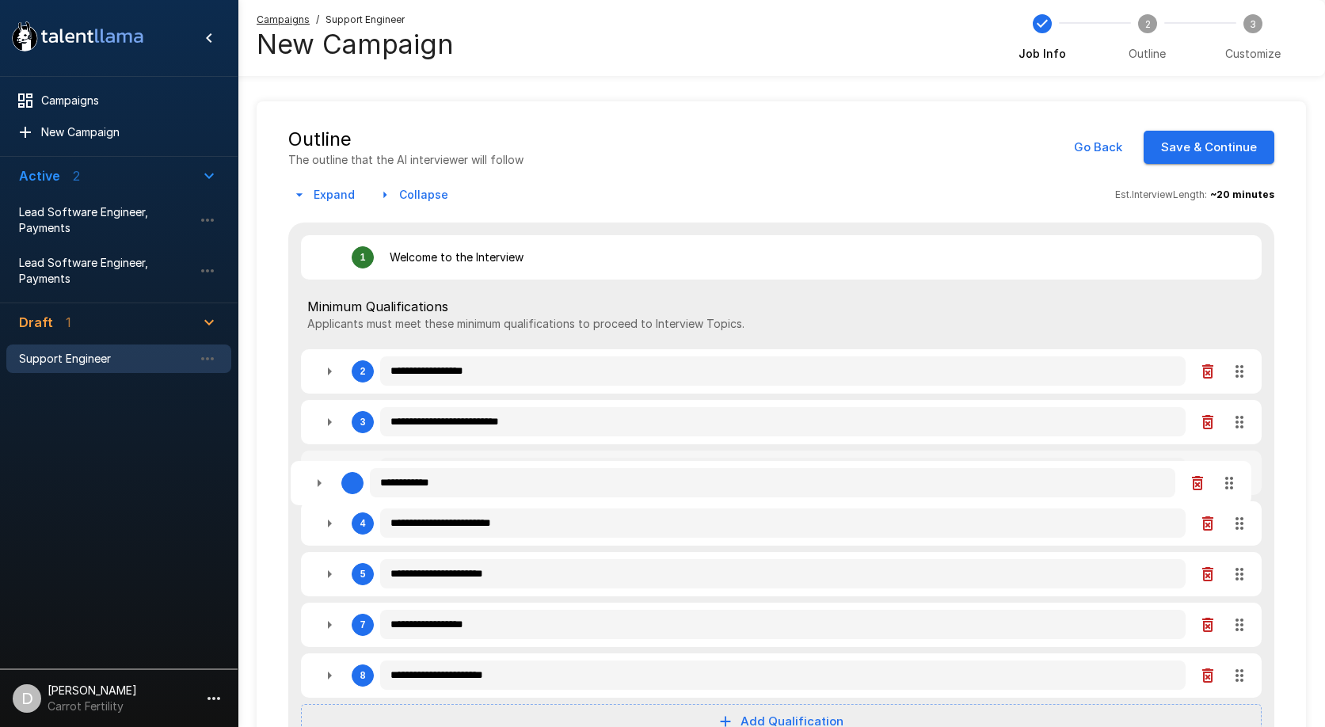
type textarea "*"
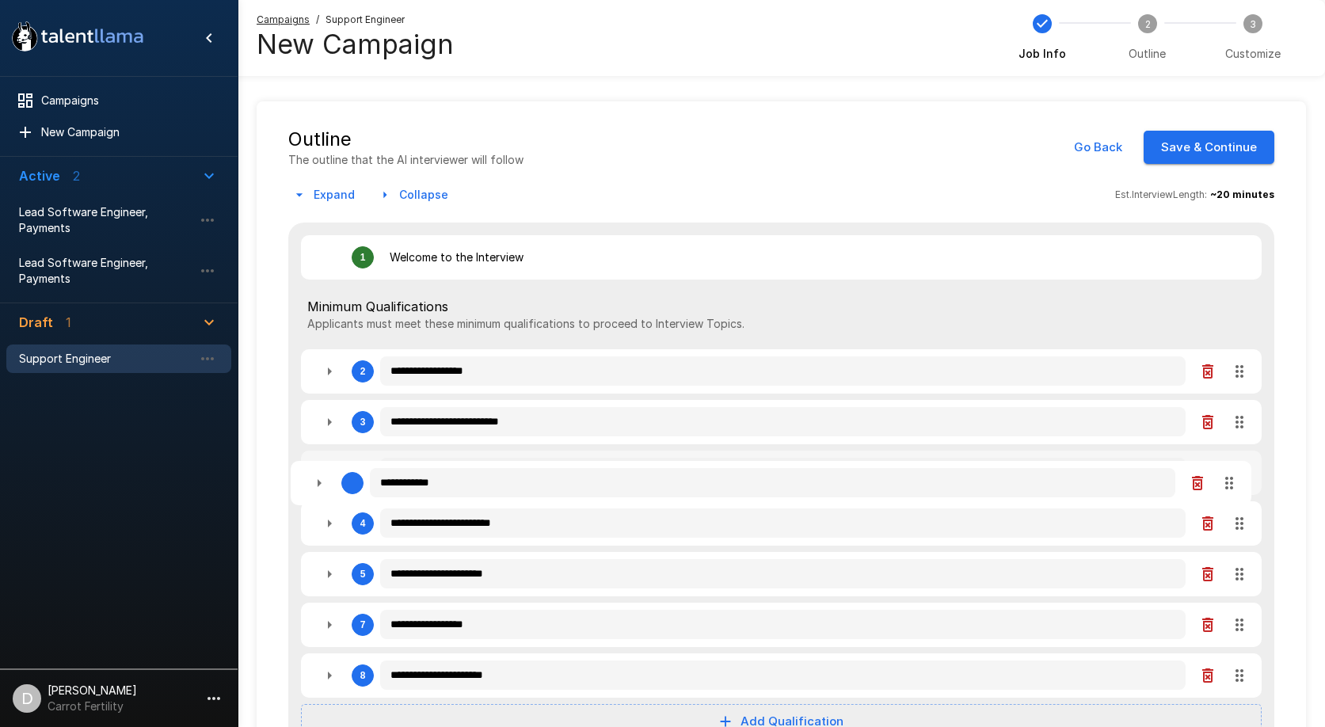
type textarea "*"
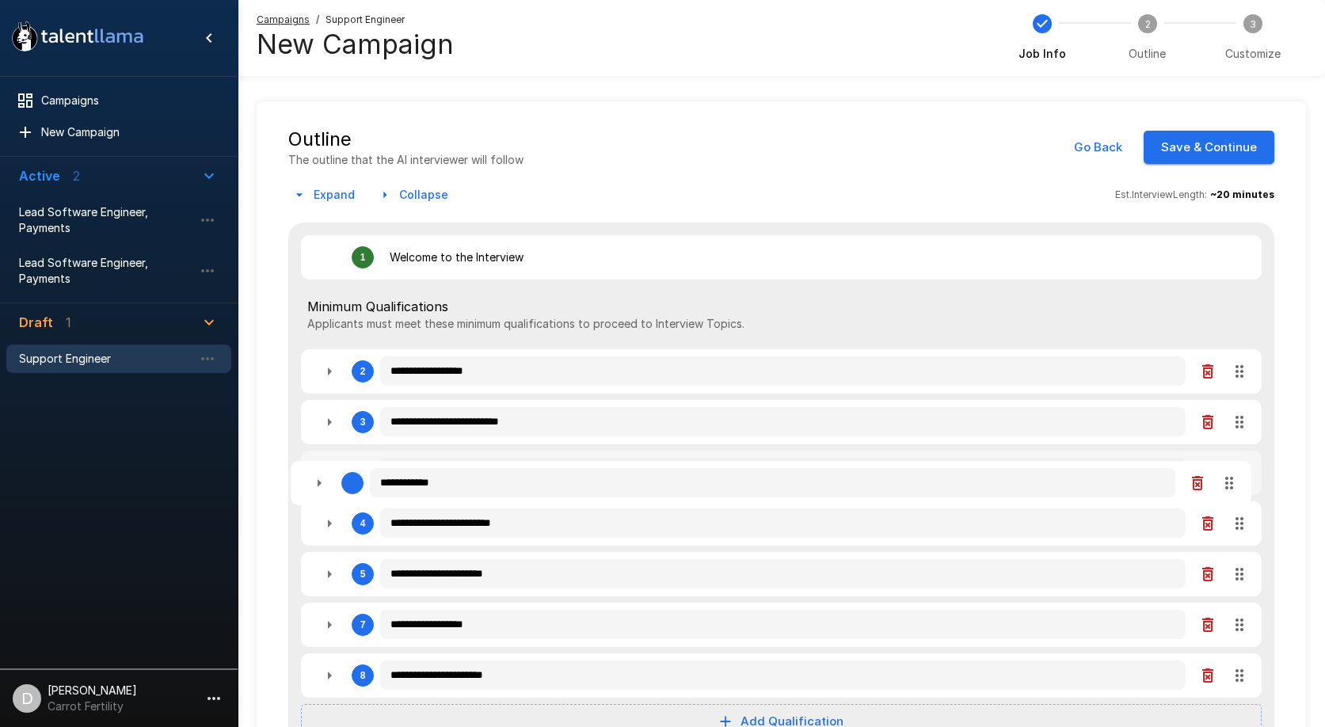
type textarea "*"
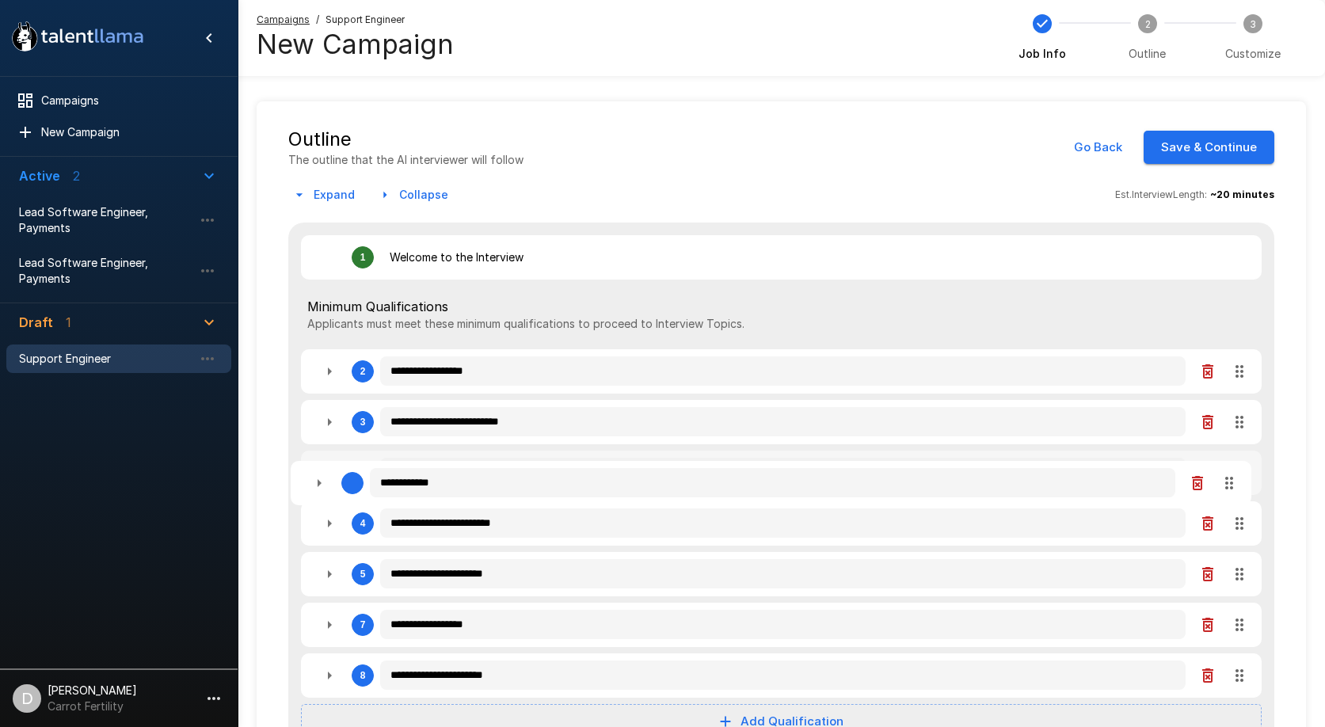
type textarea "*"
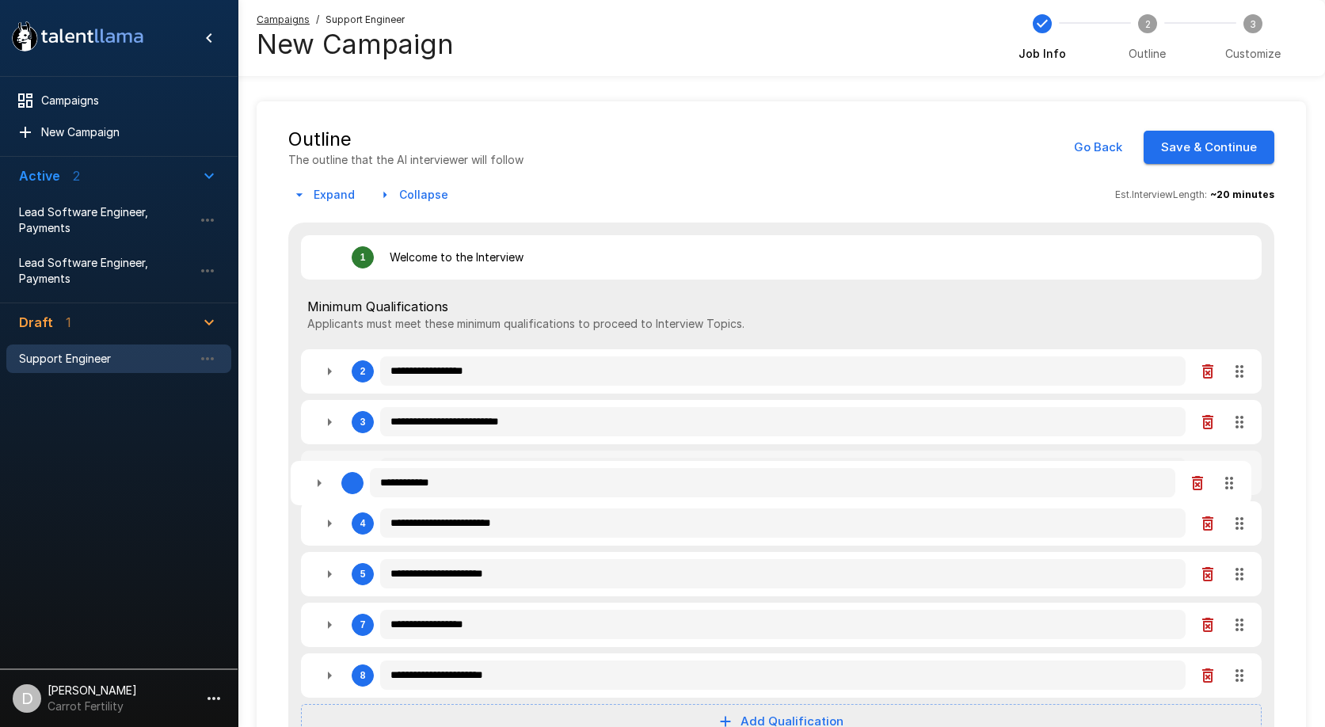
type textarea "*"
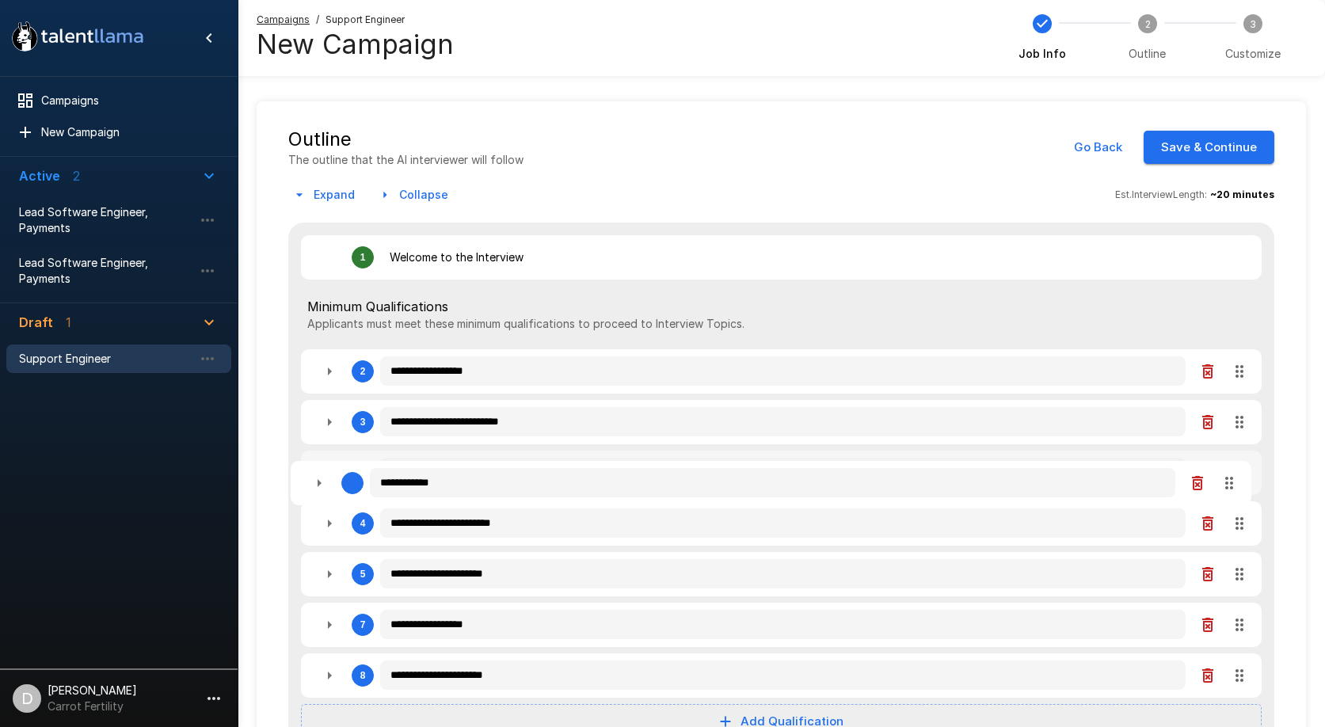
type textarea "*"
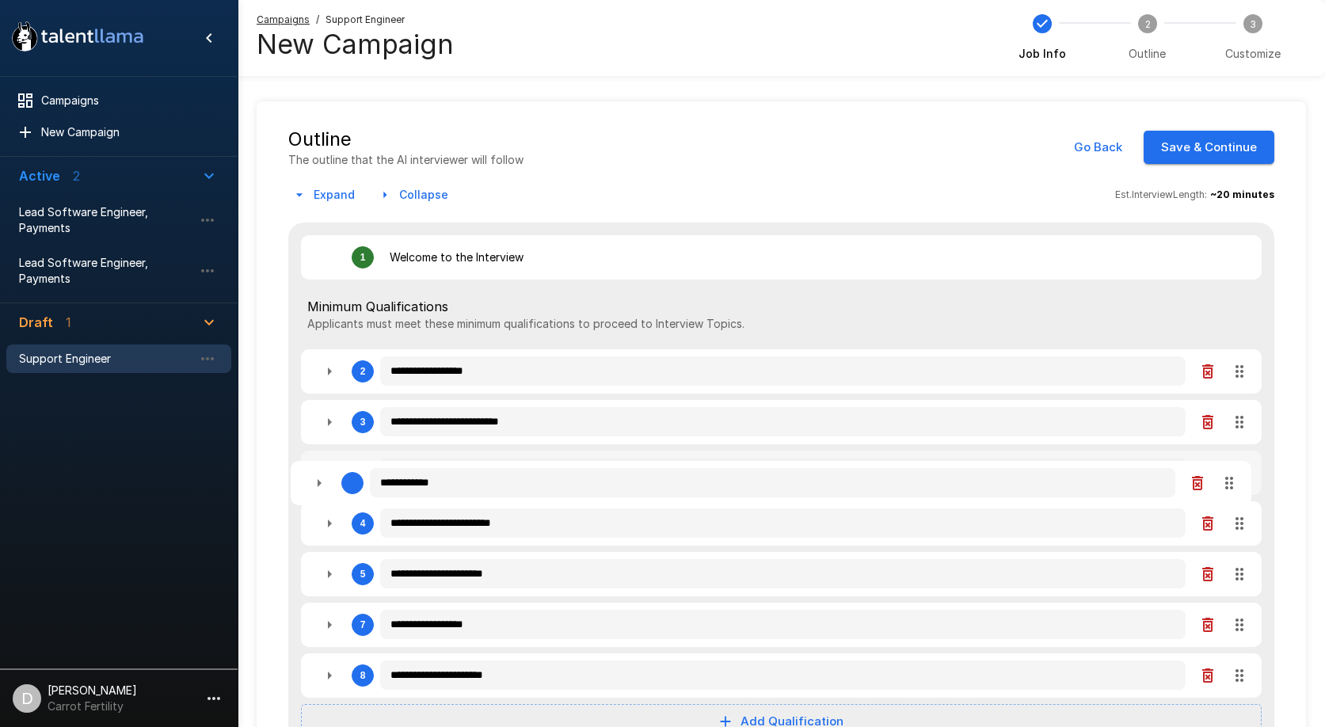
type textarea "*"
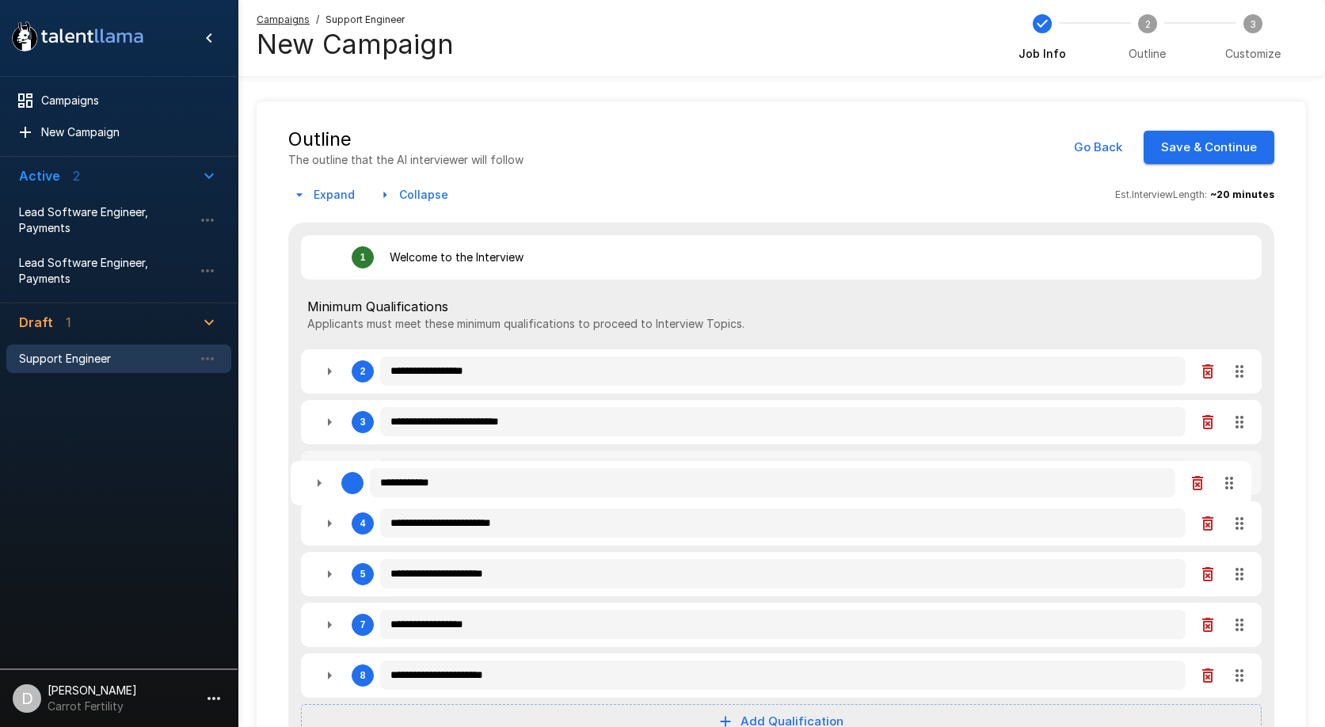
type textarea "*"
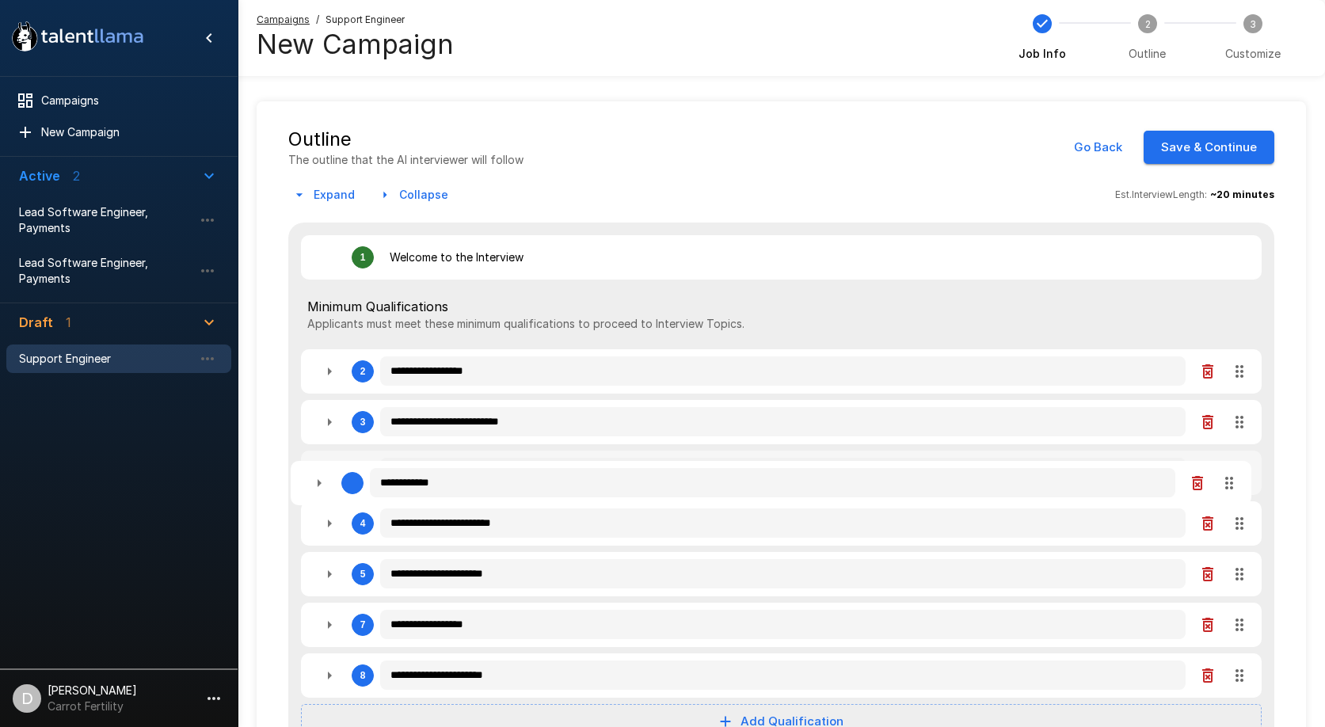
type textarea "*"
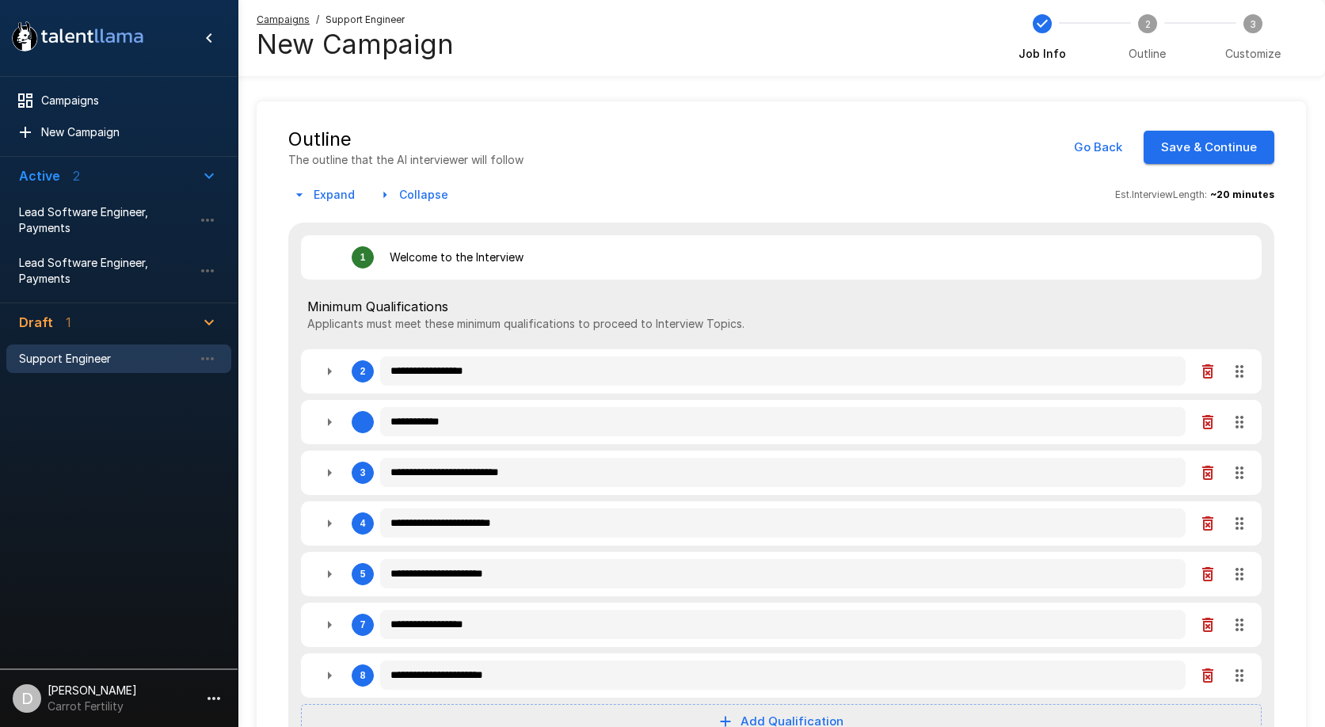
drag, startPoint x: 1239, startPoint y: 576, endPoint x: 1227, endPoint y: 410, distance: 165.9
click at [1227, 409] on div "**********" at bounding box center [781, 712] width 986 height 979
click at [1194, 156] on button "Save & Continue" at bounding box center [1208, 147] width 131 height 33
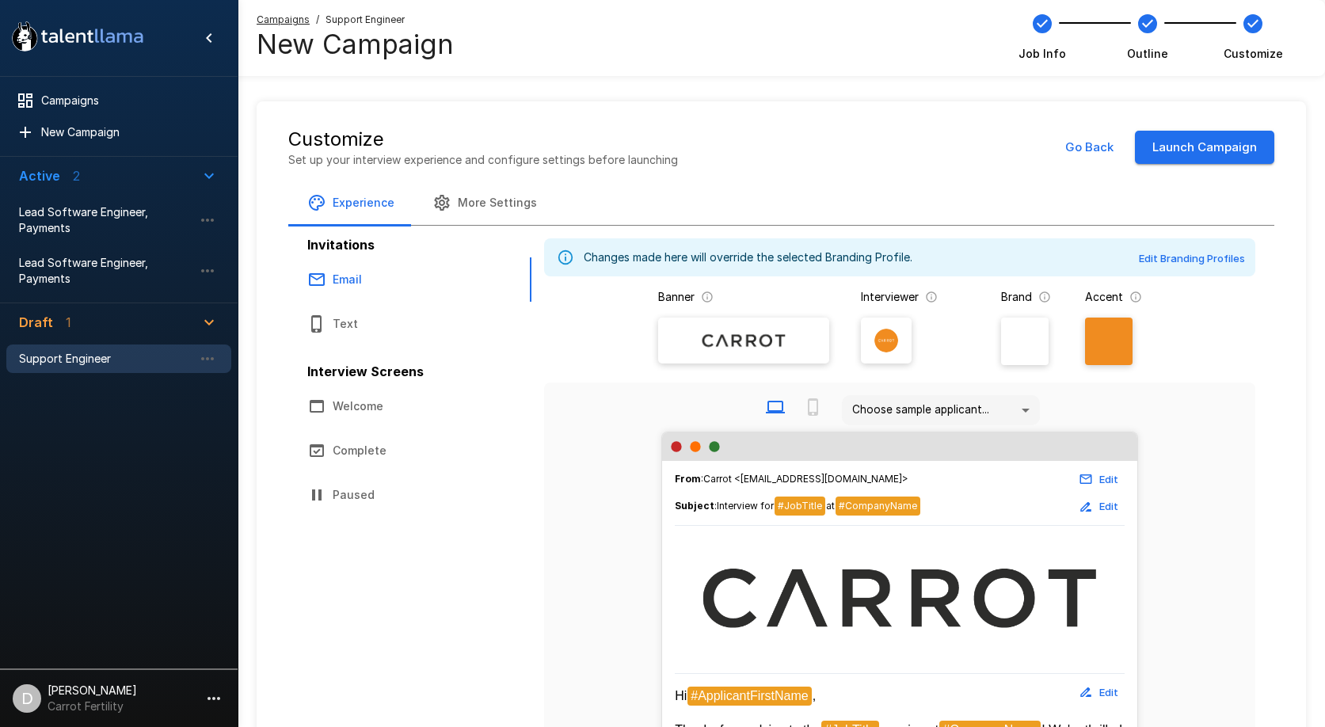
click at [425, 158] on p "Set up your interview experience and configure settings before launching" at bounding box center [483, 160] width 390 height 16
click at [503, 150] on h5 "Customize" at bounding box center [483, 139] width 390 height 25
click at [207, 366] on icon "button" at bounding box center [207, 358] width 19 height 19
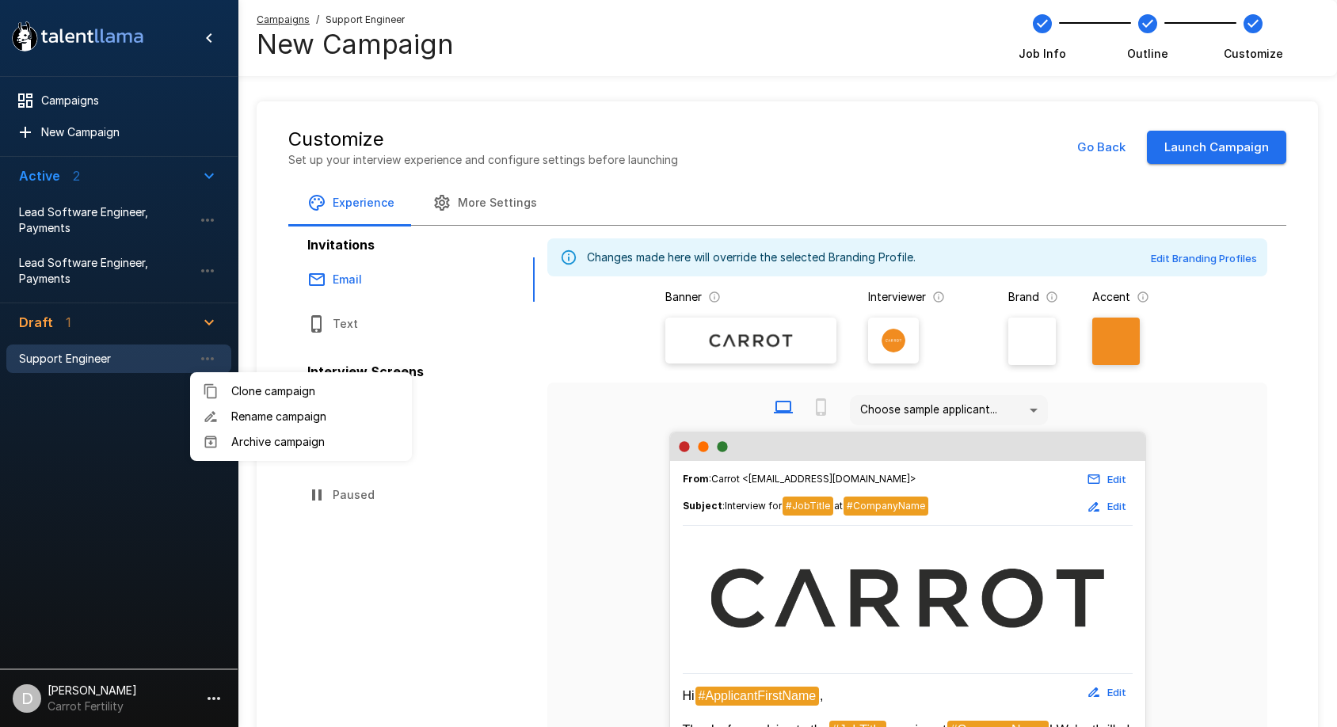
click at [75, 420] on div at bounding box center [668, 363] width 1337 height 727
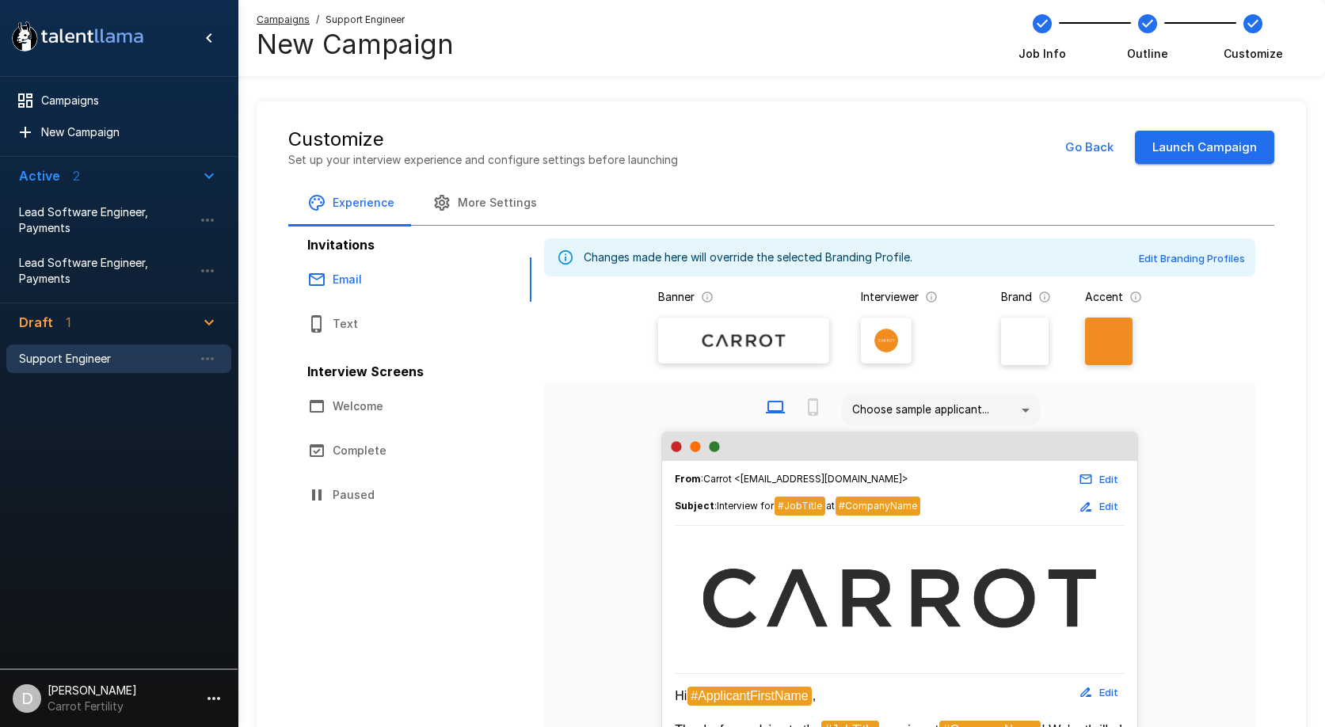
click at [363, 12] on span "Support Engineer" at bounding box center [364, 20] width 79 height 16
click at [280, 13] on span "Campaigns" at bounding box center [283, 20] width 53 height 16
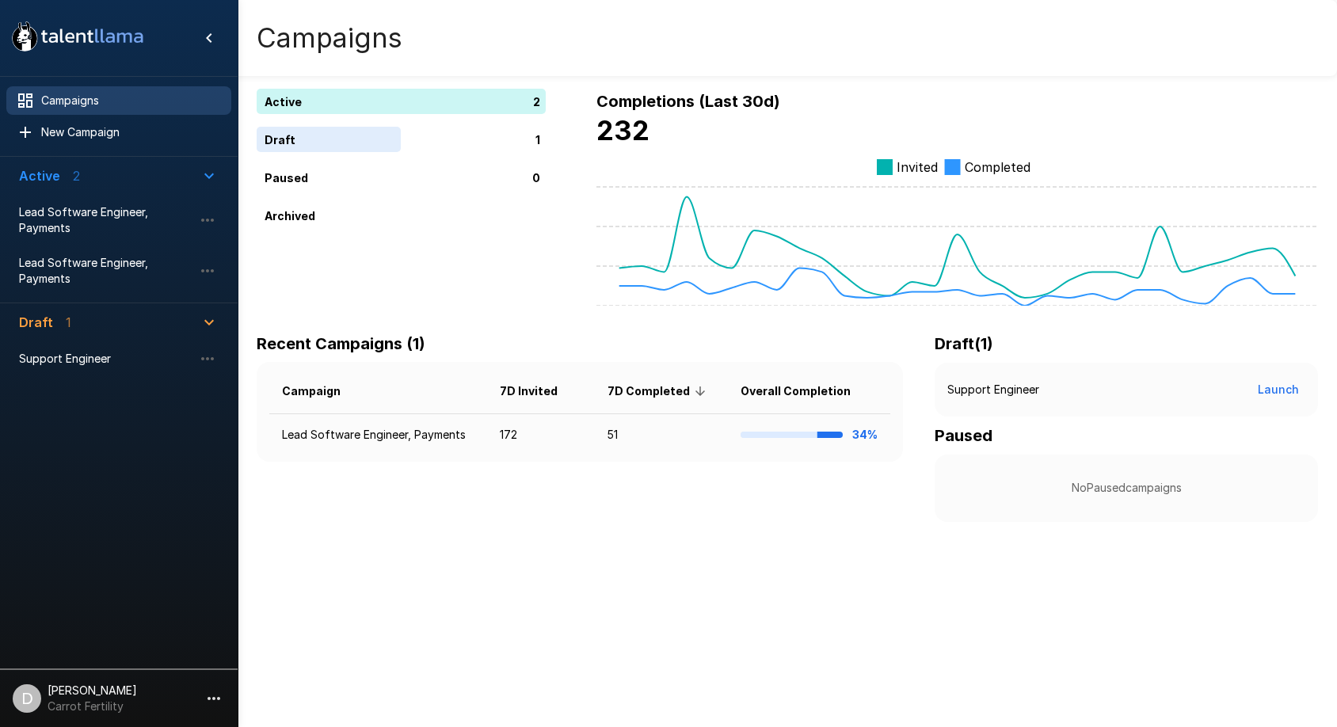
click at [1223, 27] on div "Campaigns" at bounding box center [787, 38] width 1099 height 76
